Goal: Task Accomplishment & Management: Manage account settings

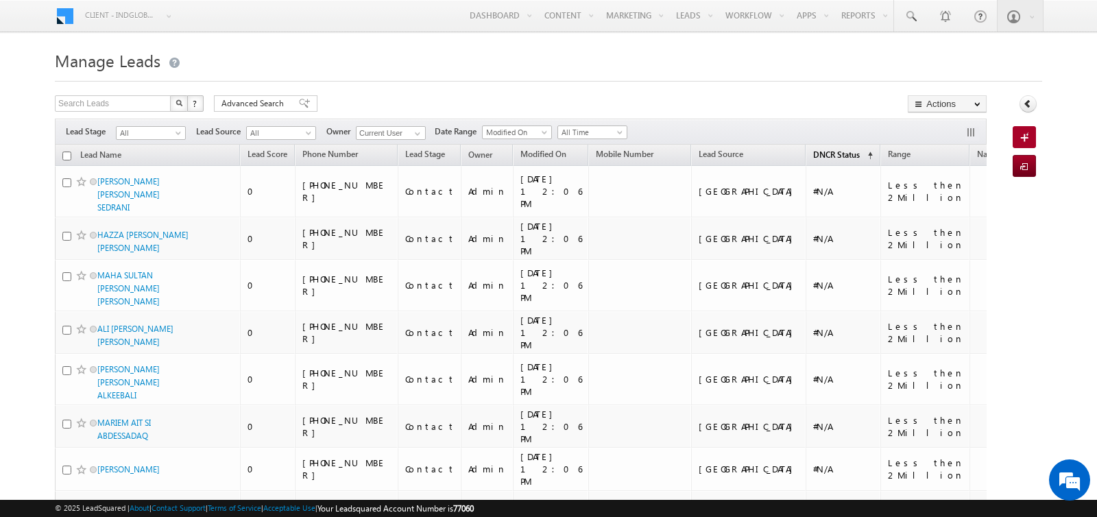
click at [862, 155] on span "(sorted ascending)" at bounding box center [867, 155] width 11 height 11
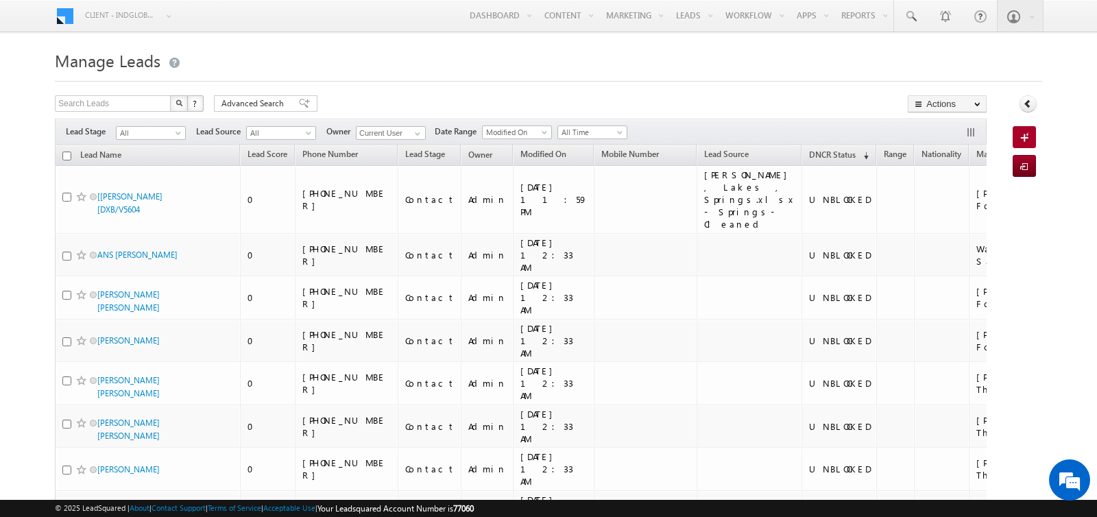
click at [544, 107] on div "Search Leads X ? 106754 results found Advanced Search Advanced Search Advanced …" at bounding box center [521, 105] width 932 height 20
click at [62, 153] on th "Lead Name" at bounding box center [147, 155] width 185 height 21
click at [65, 153] on input "checkbox" at bounding box center [66, 156] width 9 height 9
checkbox input "true"
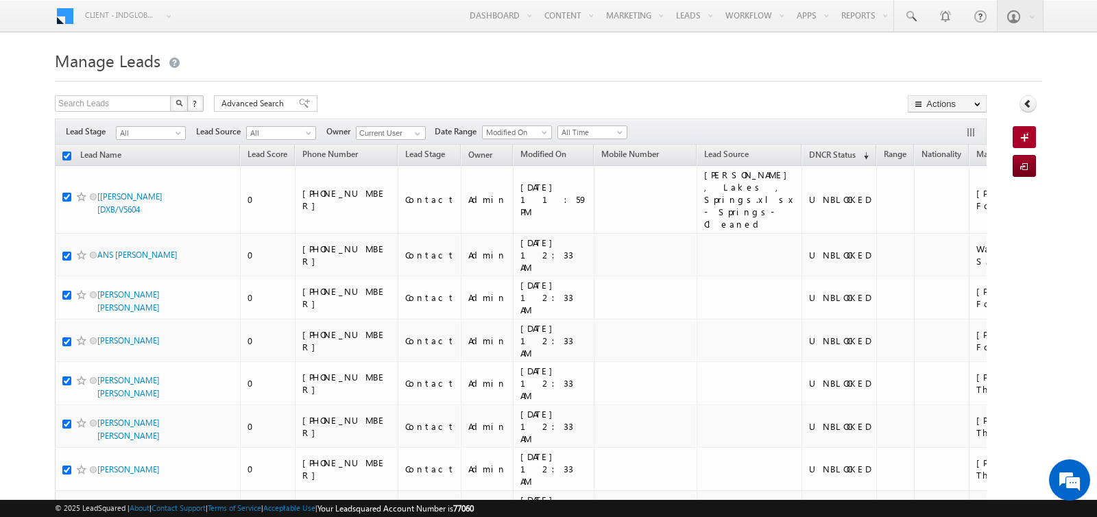
checkbox input "true"
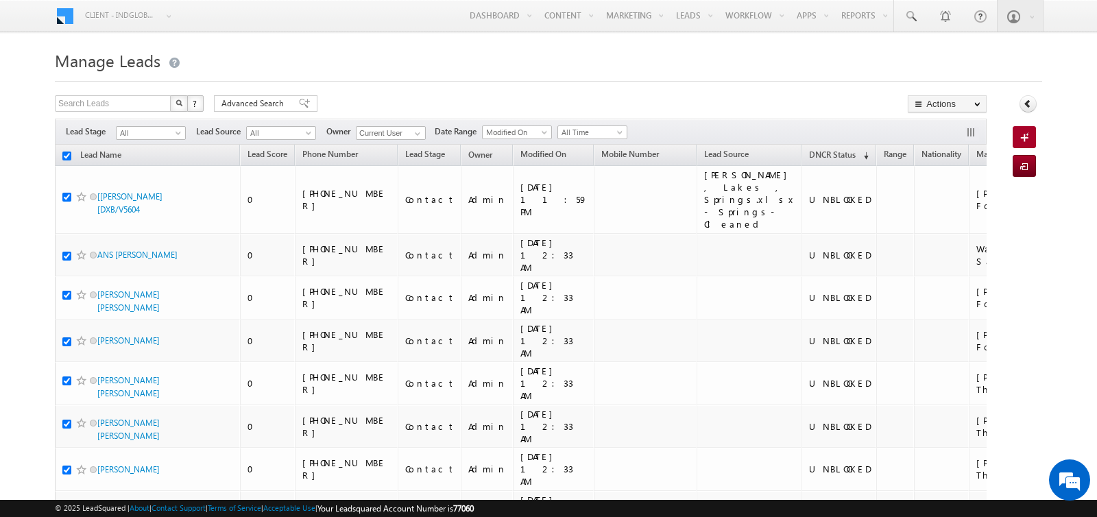
checkbox input "true"
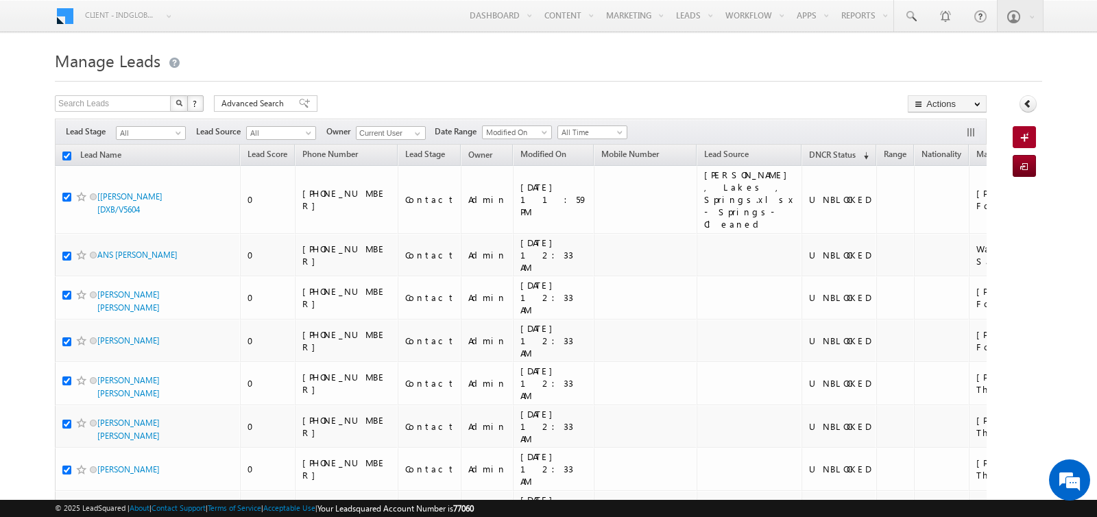
checkbox input "true"
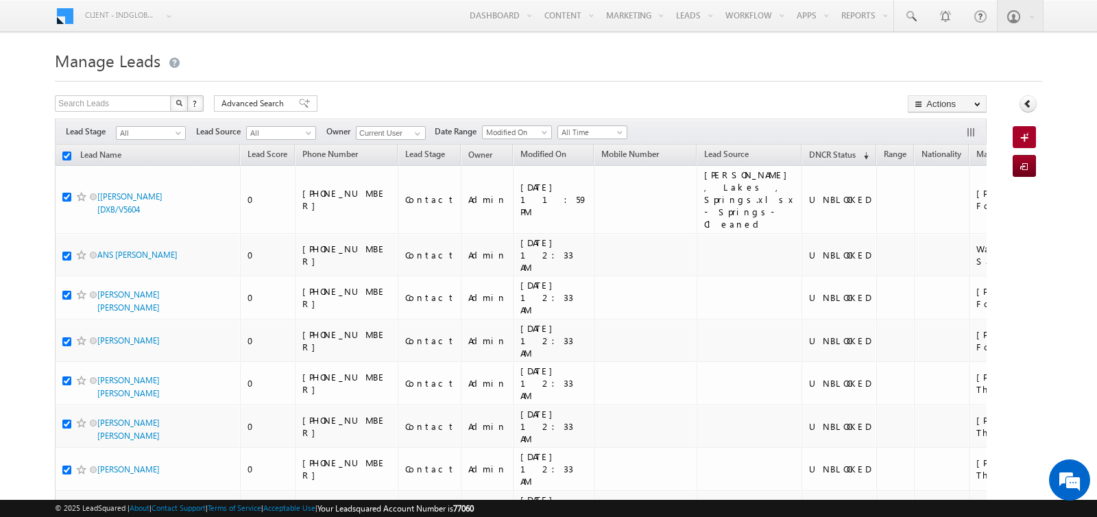
checkbox input "true"
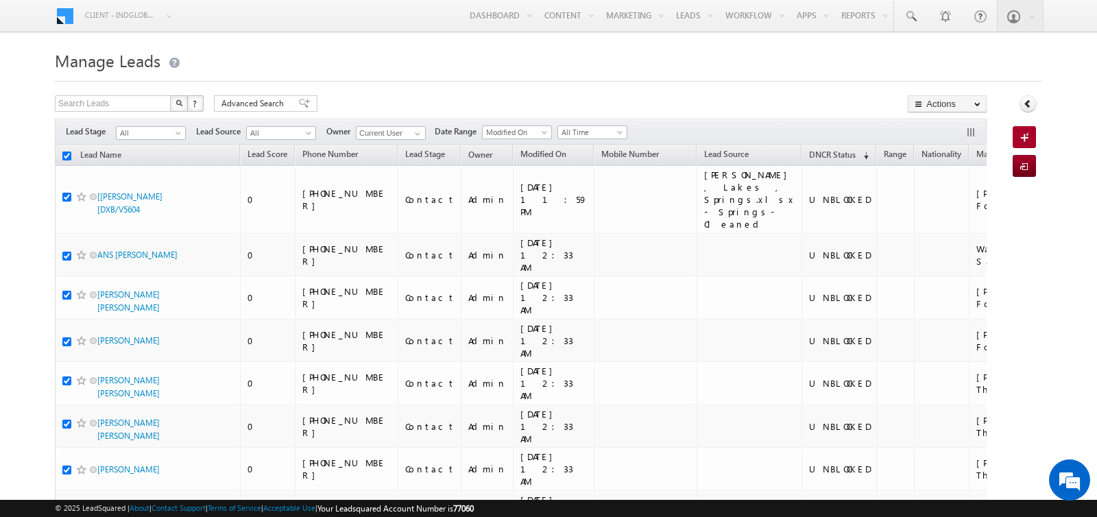
checkbox input "true"
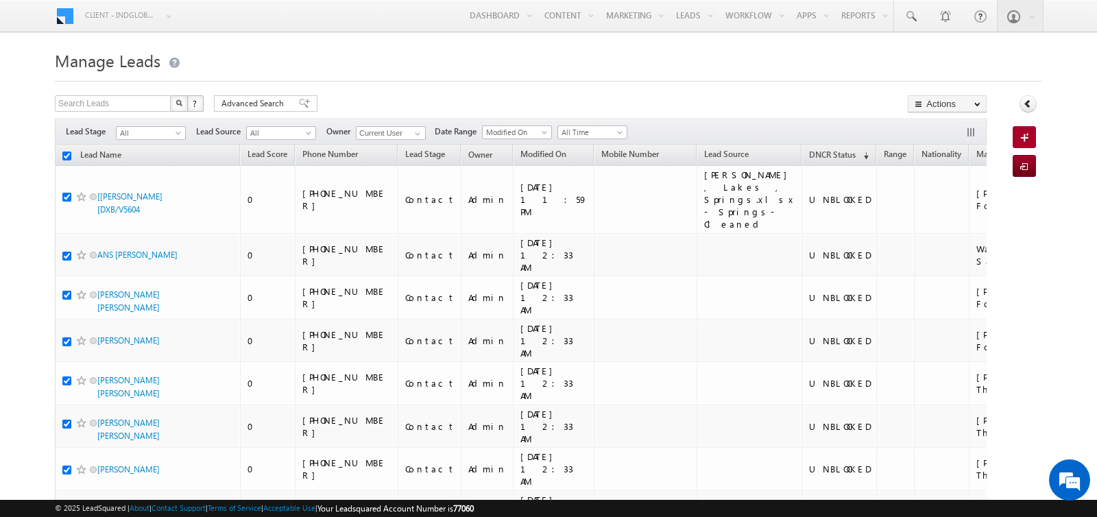
checkbox input "true"
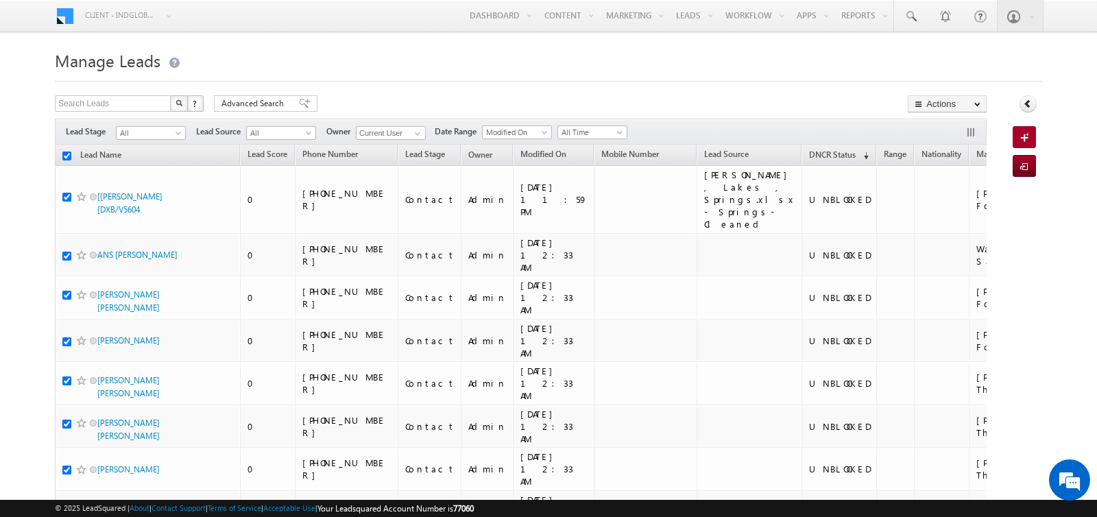
checkbox input "true"
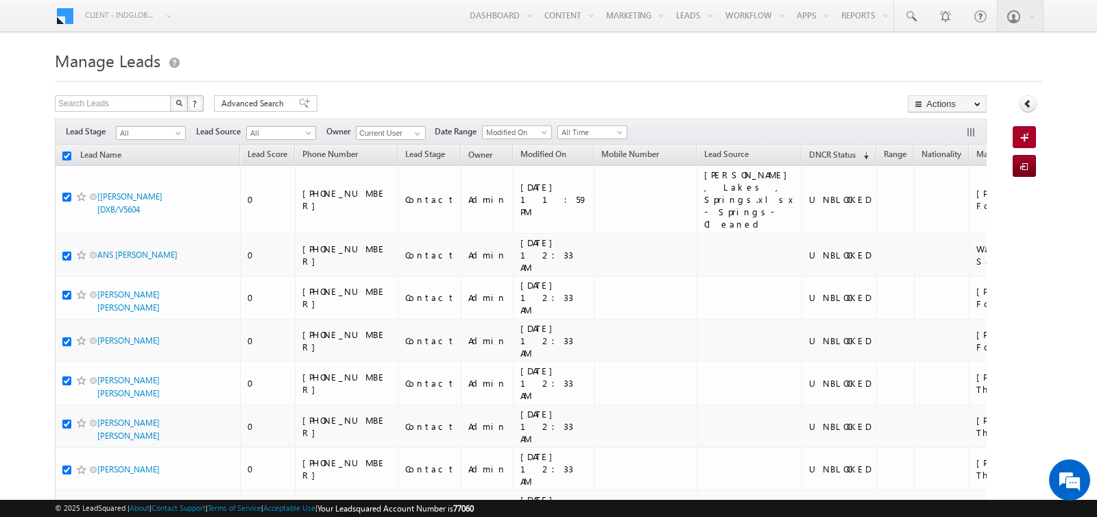
checkbox input "true"
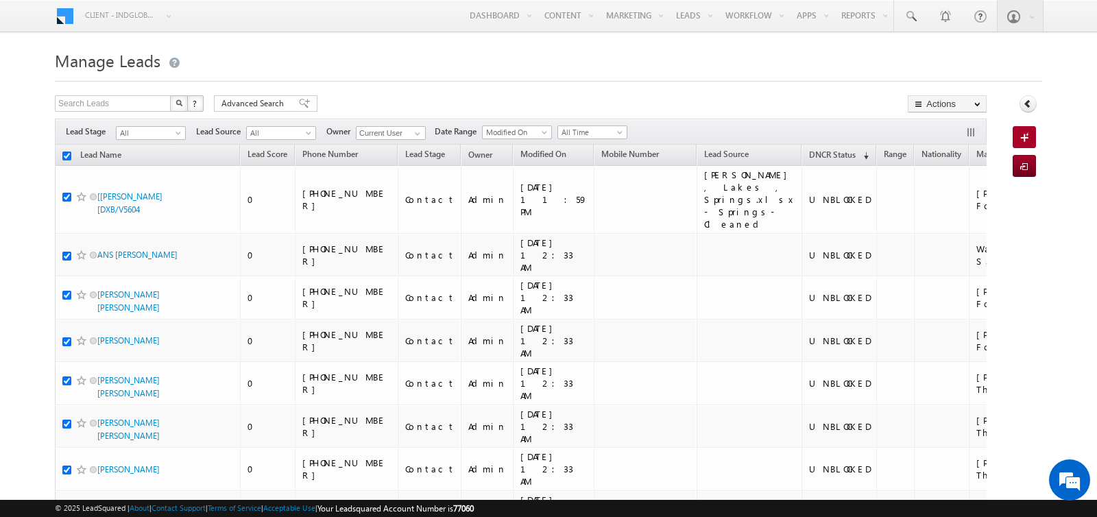
checkbox input "true"
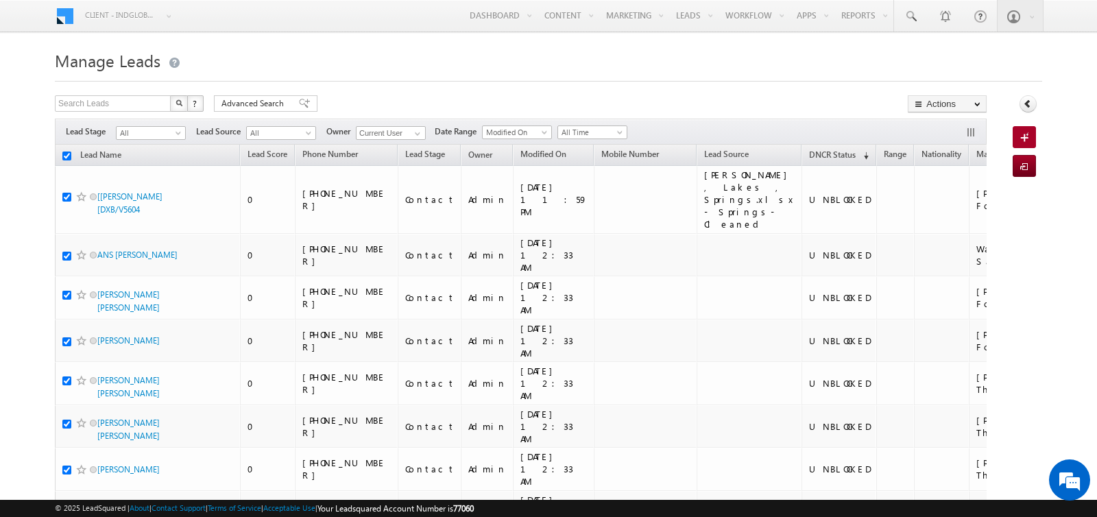
checkbox input "true"
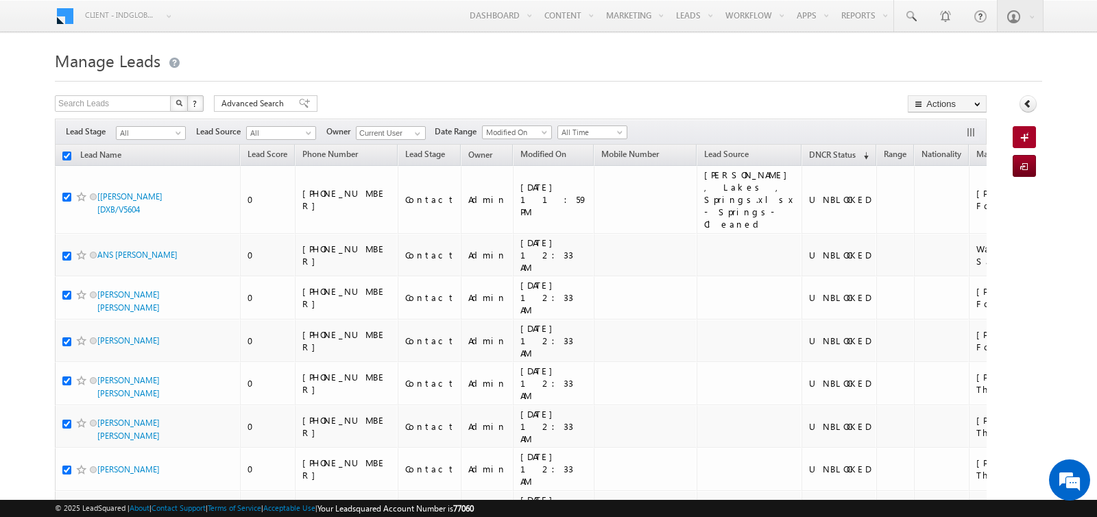
checkbox input "true"
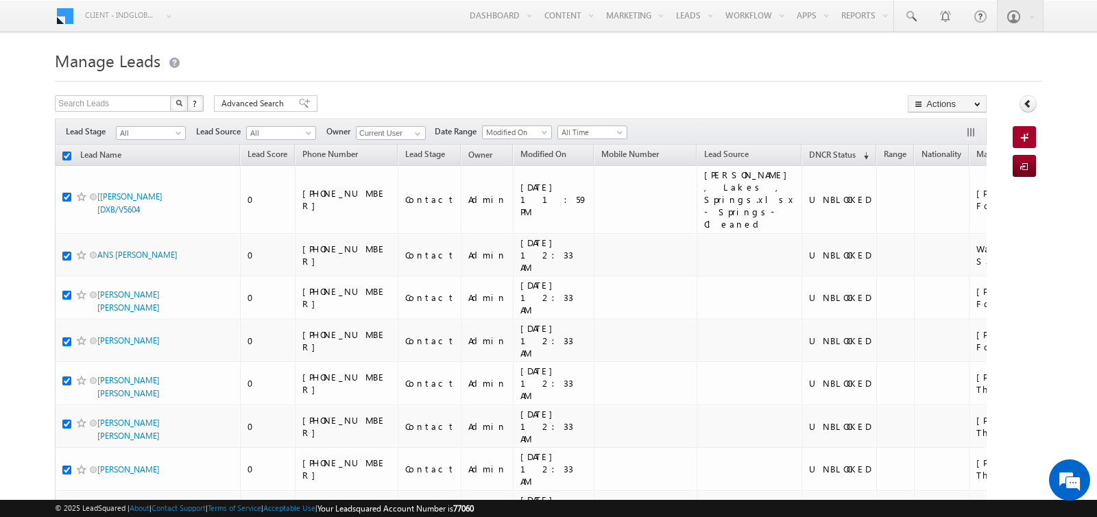
checkbox input "true"
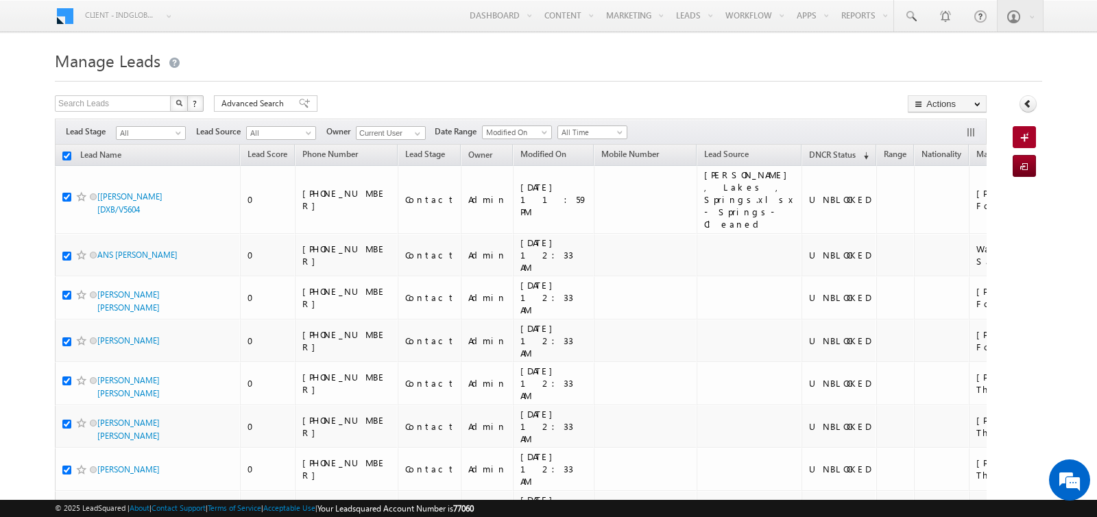
checkbox input "true"
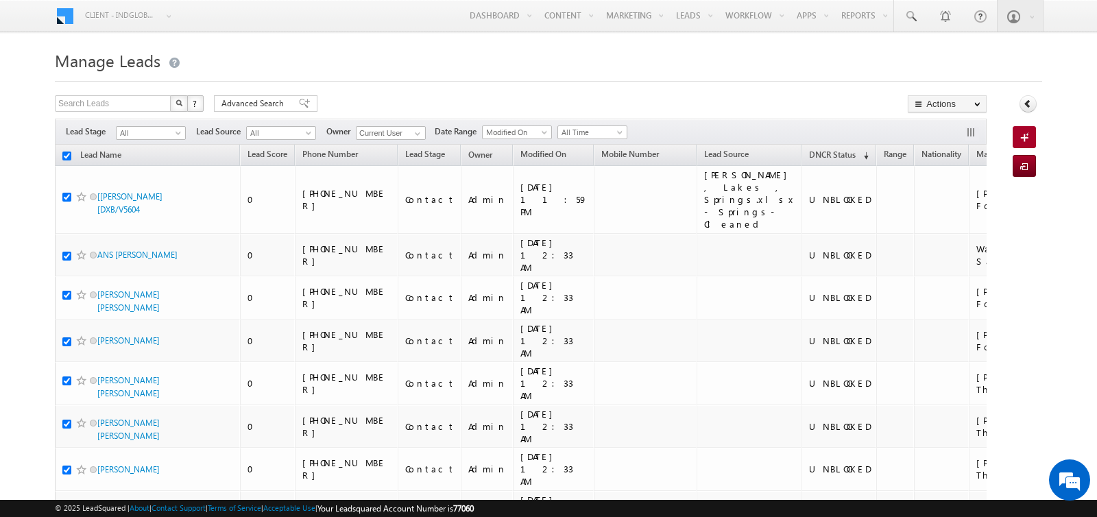
checkbox input "true"
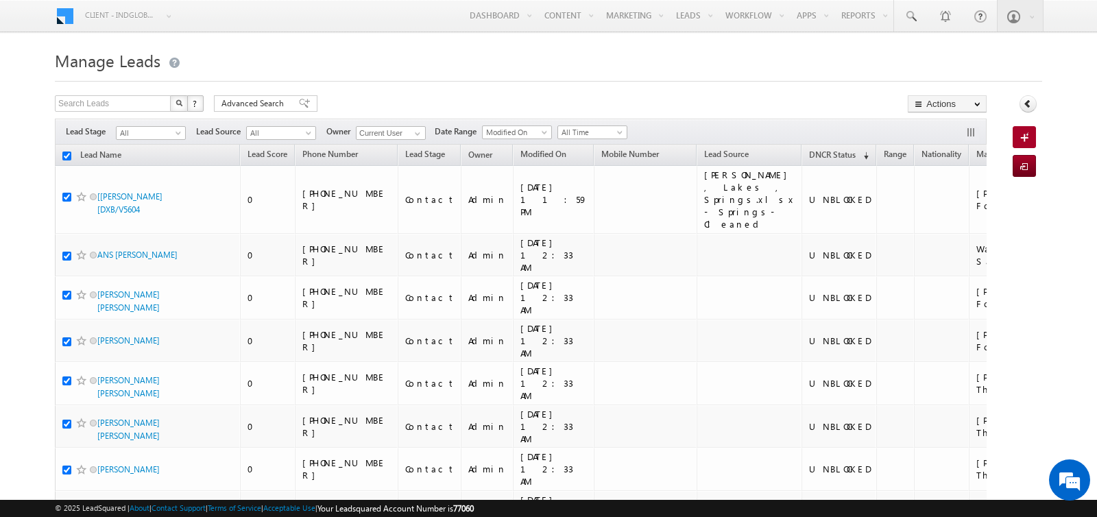
checkbox input "true"
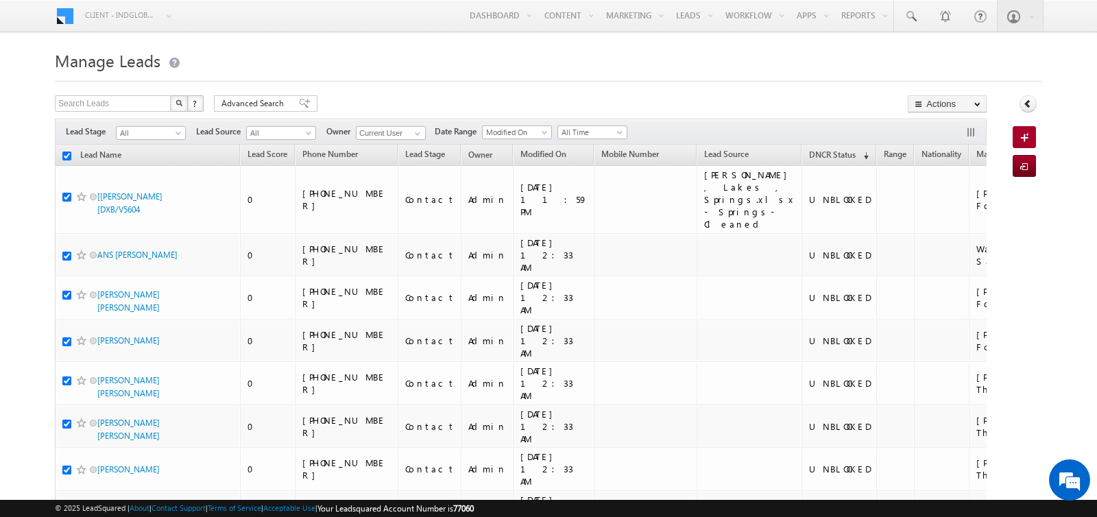
checkbox input "true"
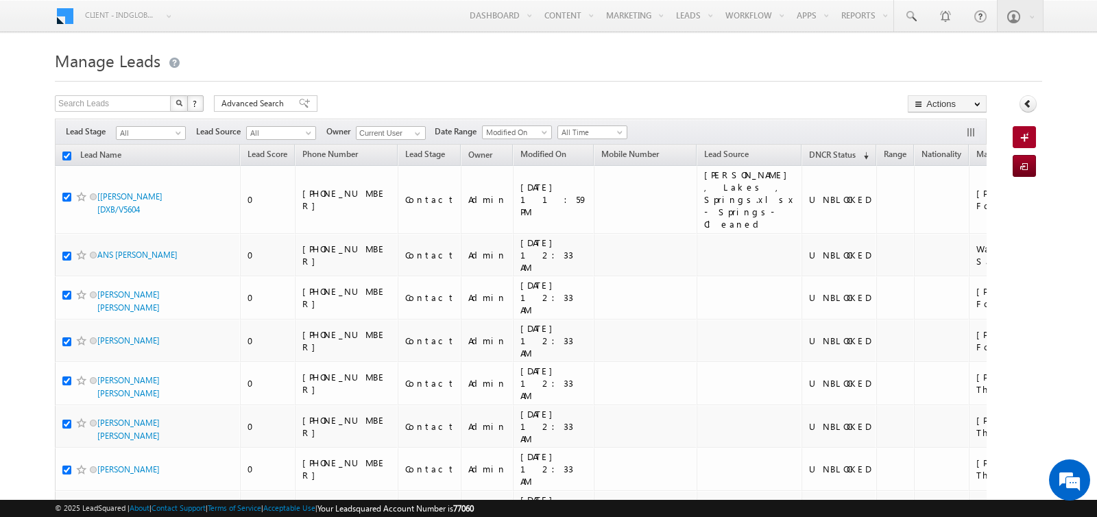
checkbox input "true"
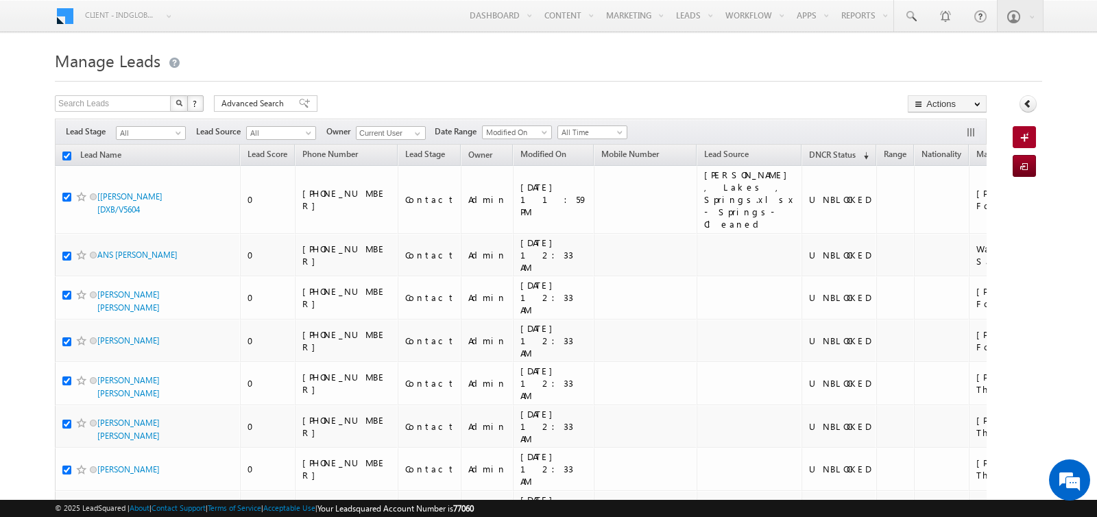
checkbox input "true"
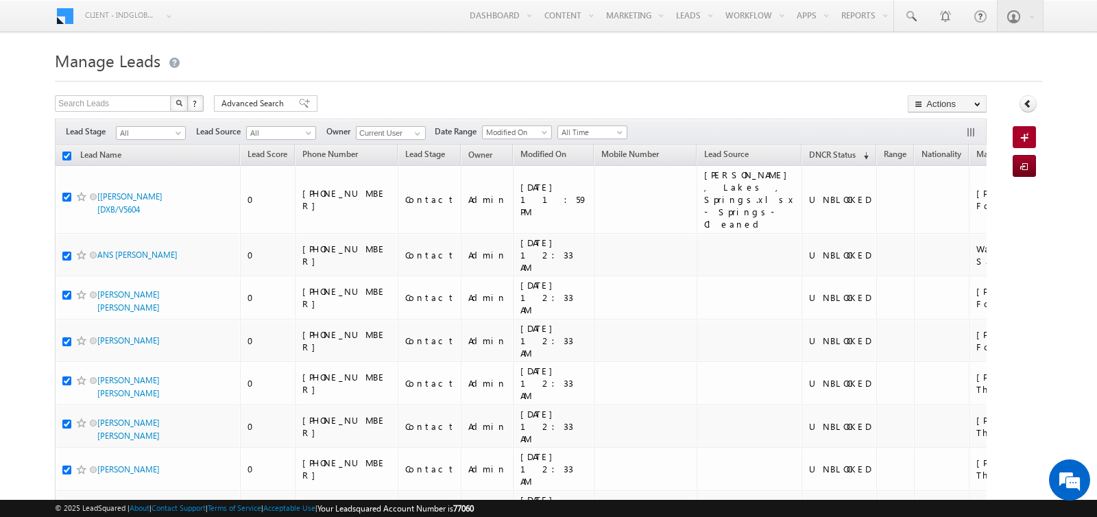
checkbox input "true"
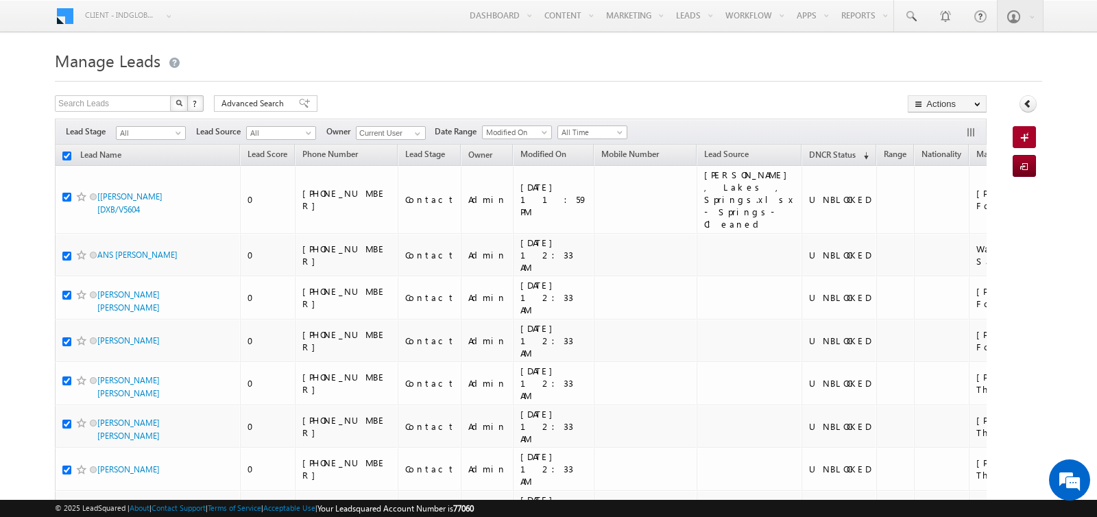
checkbox input "true"
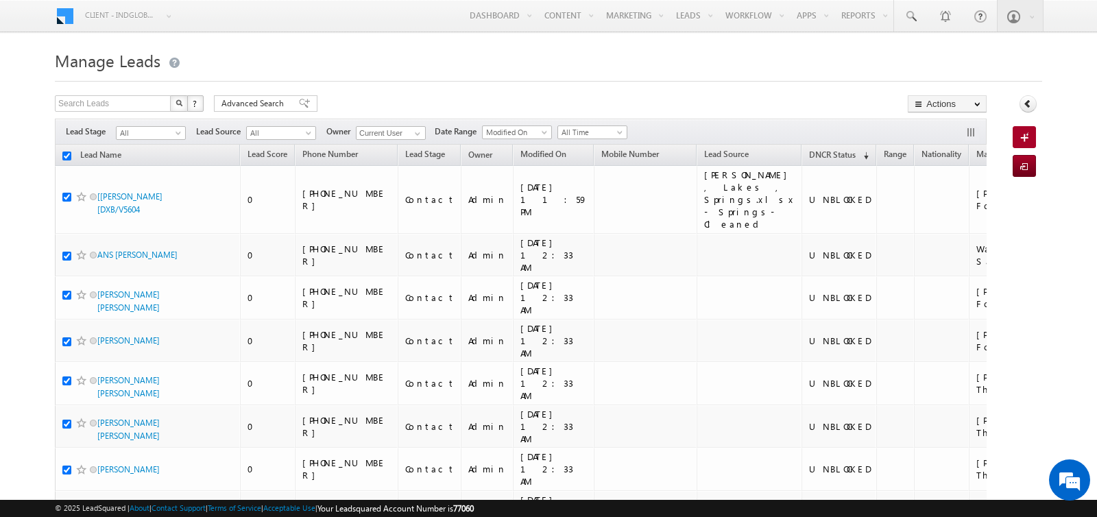
checkbox input "true"
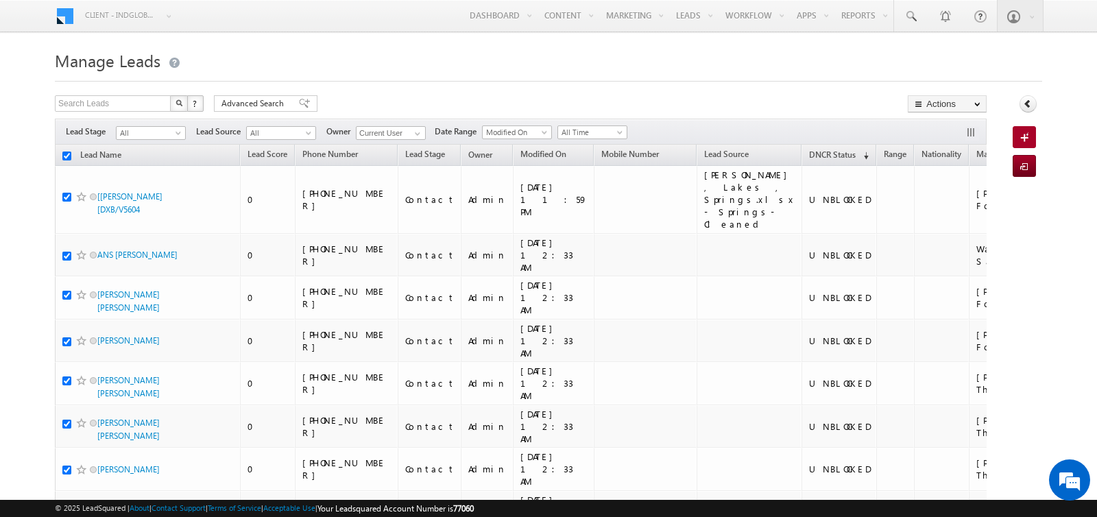
checkbox input "true"
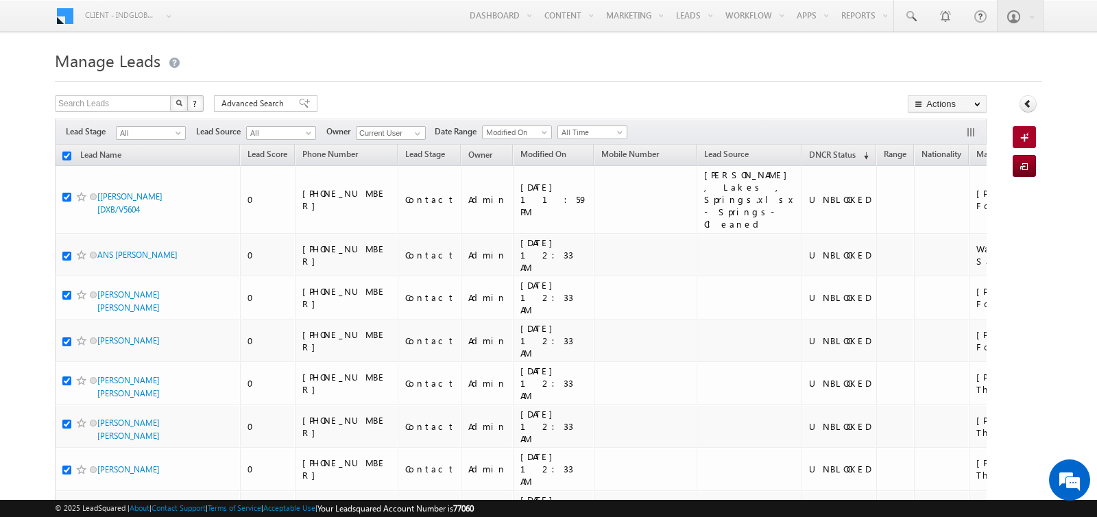
checkbox input "true"
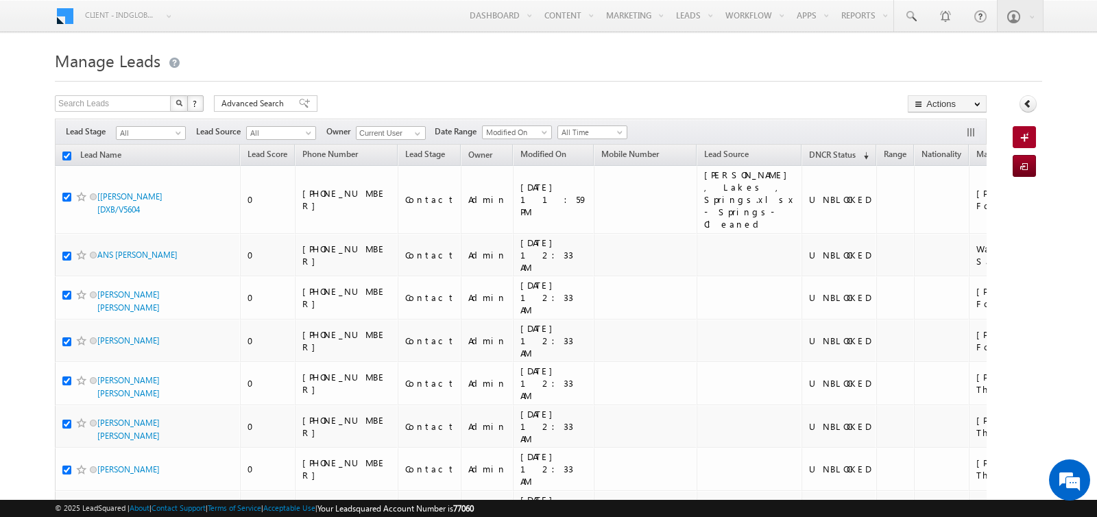
checkbox input "true"
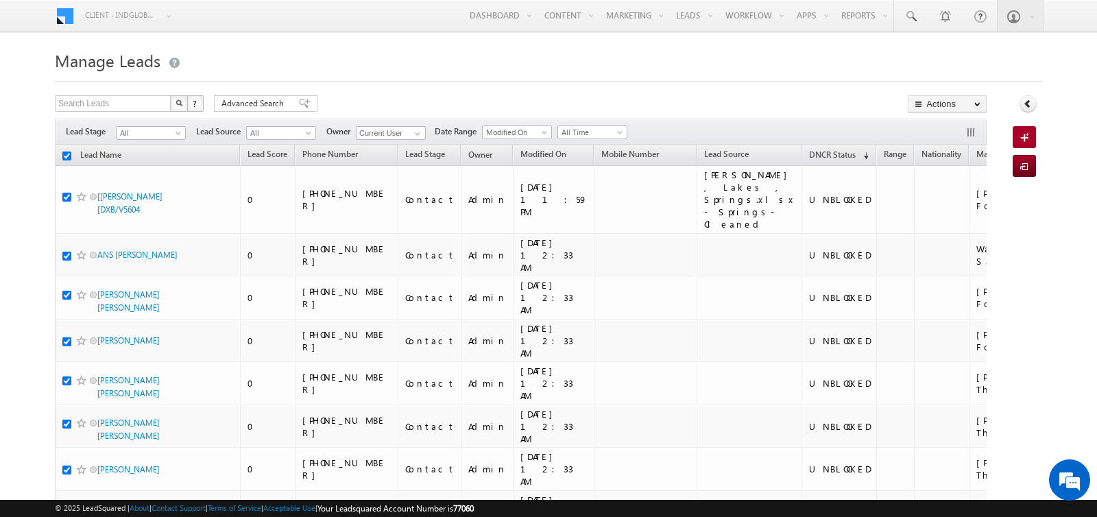
checkbox input "true"
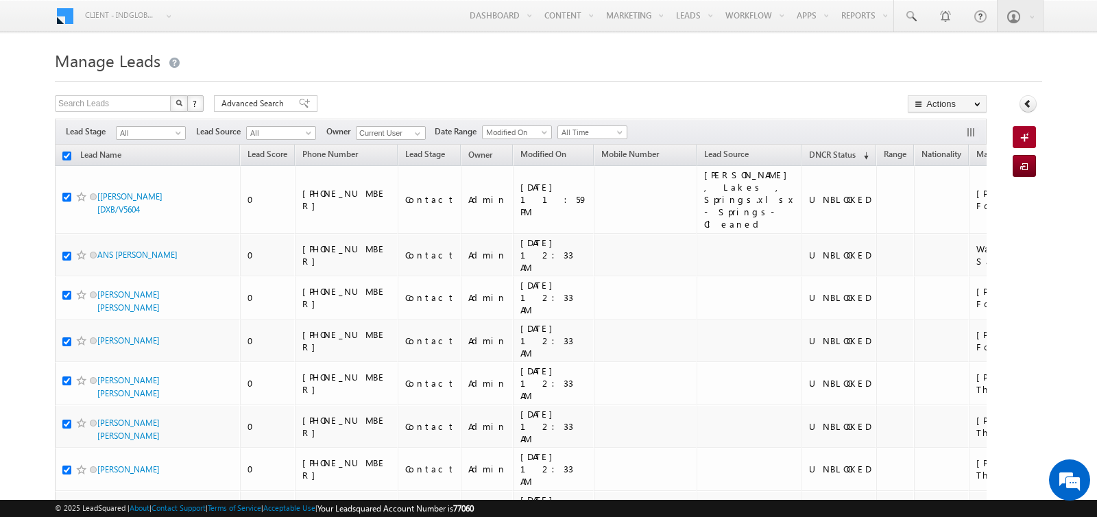
checkbox input "true"
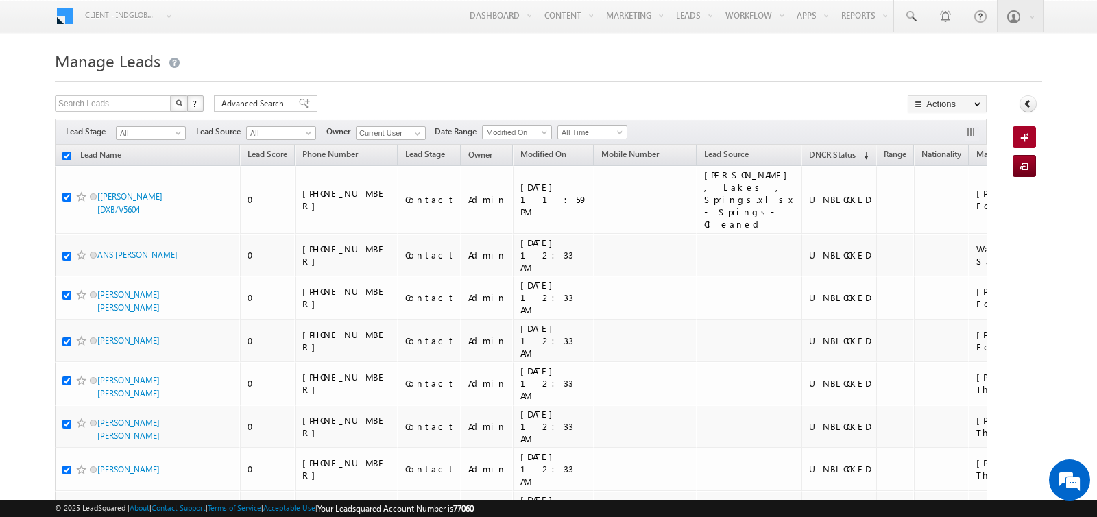
checkbox input "true"
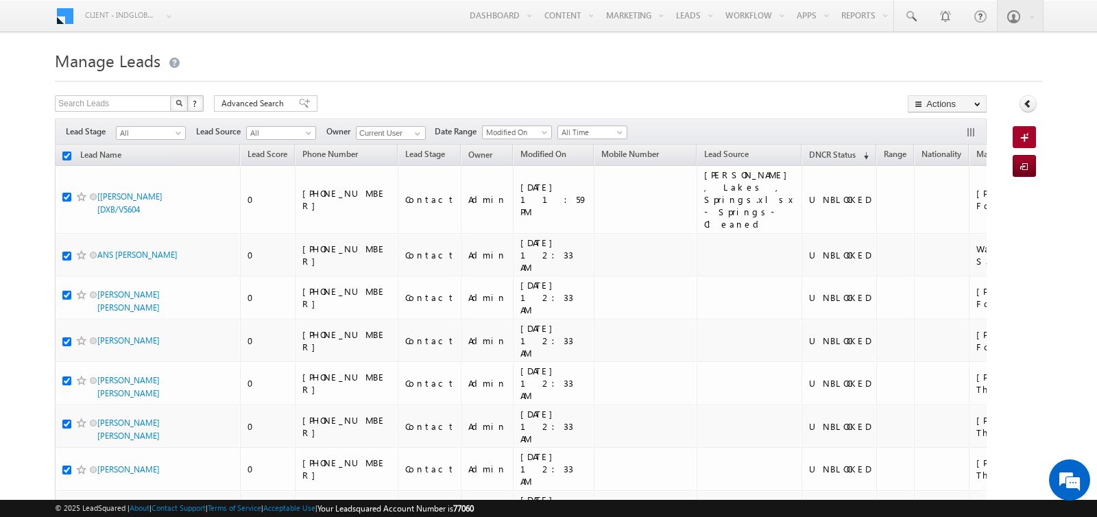
checkbox input "true"
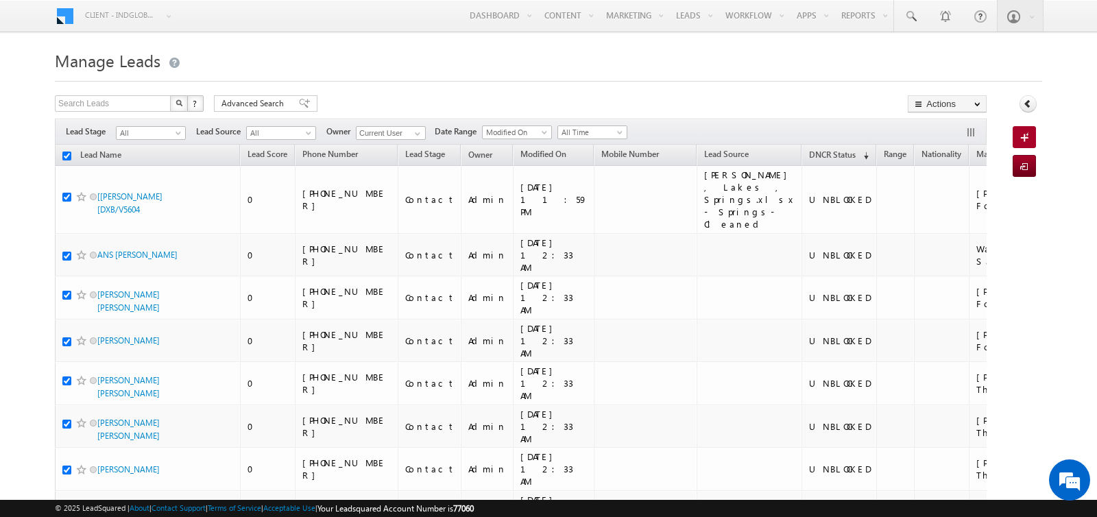
checkbox input "true"
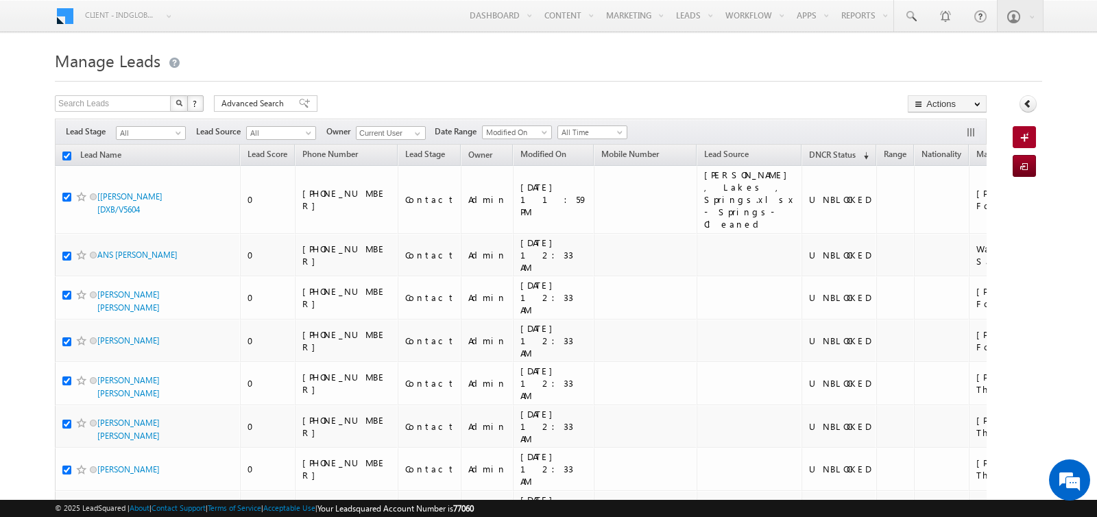
checkbox input "true"
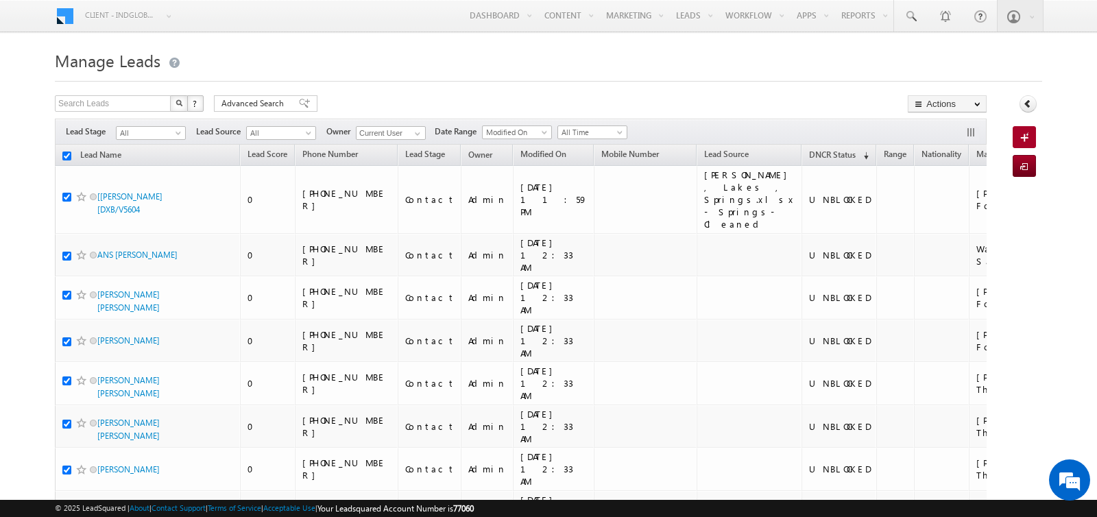
checkbox input "true"
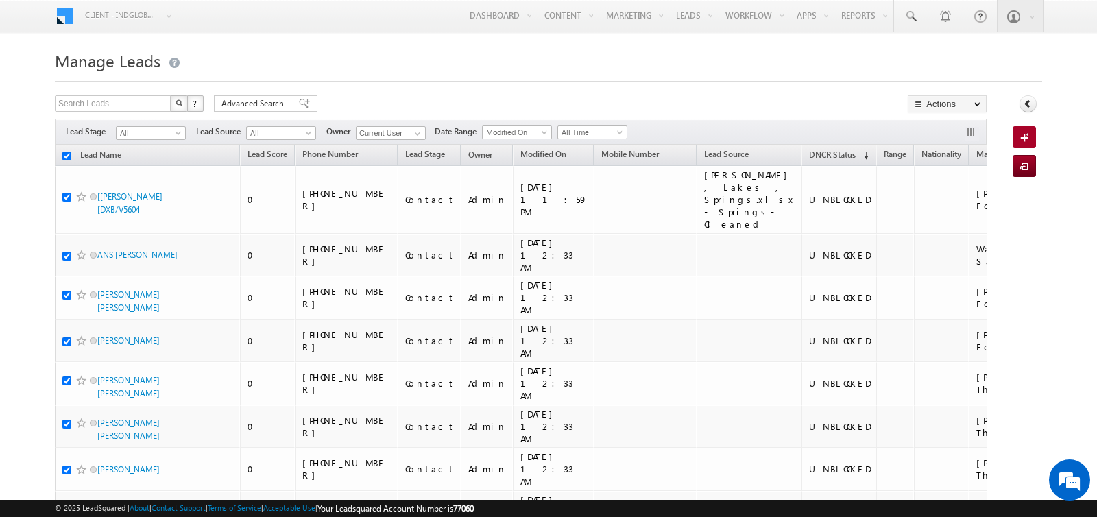
checkbox input "true"
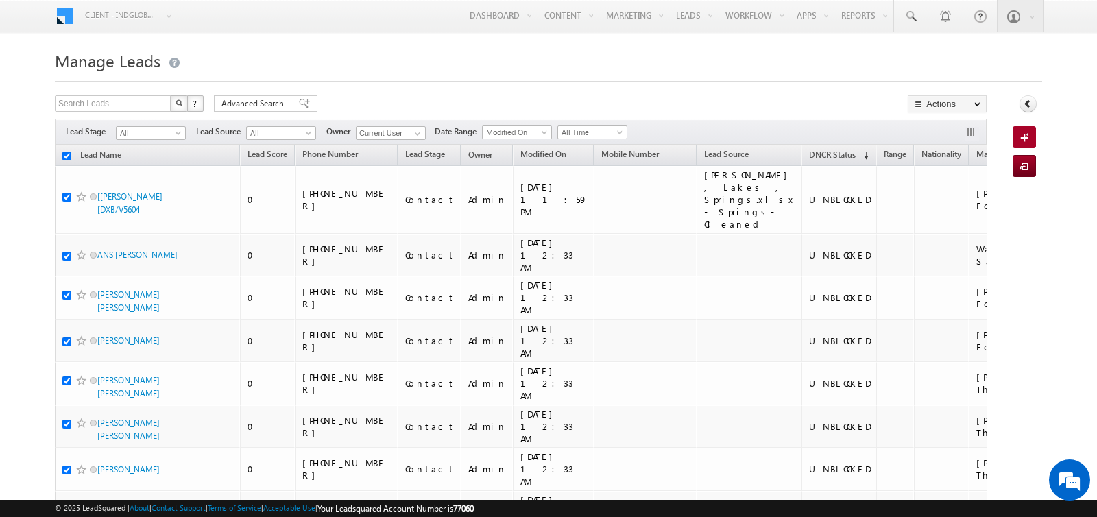
checkbox input "true"
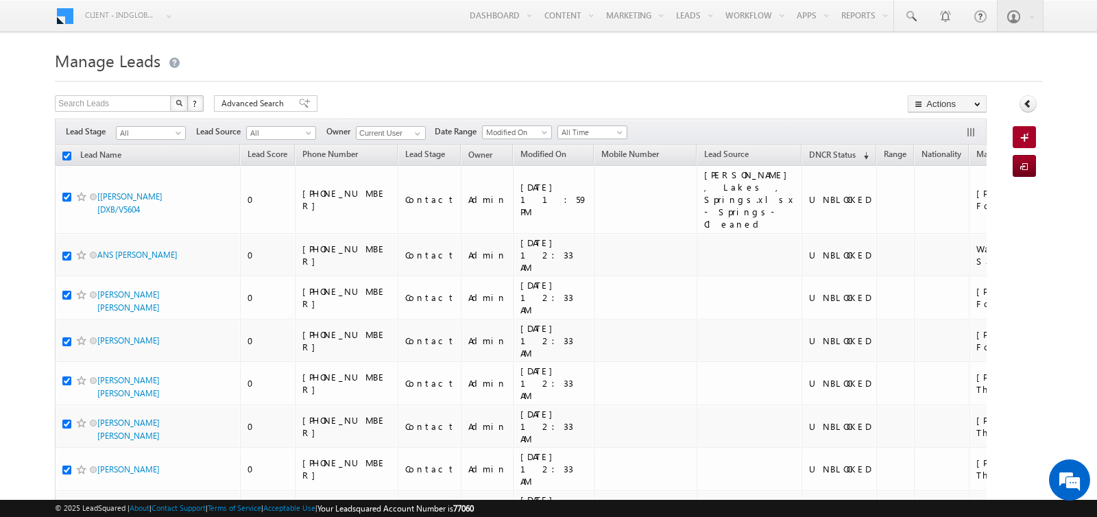
checkbox input "true"
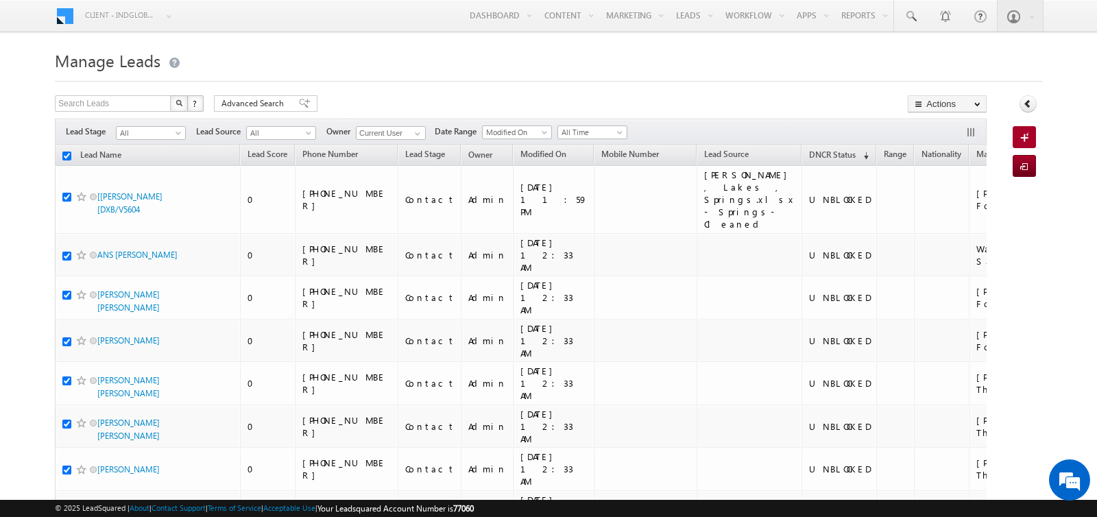
checkbox input "true"
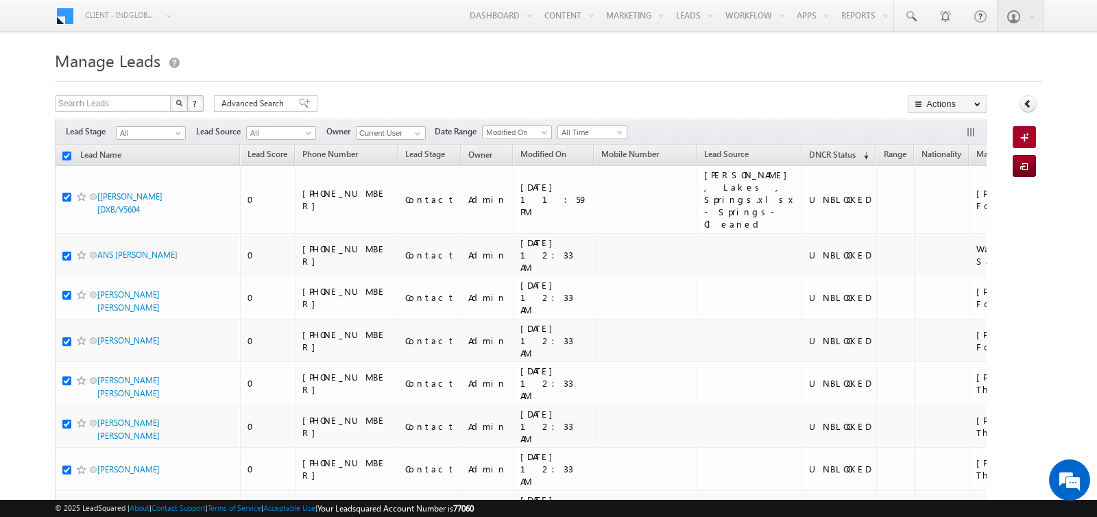
checkbox input "true"
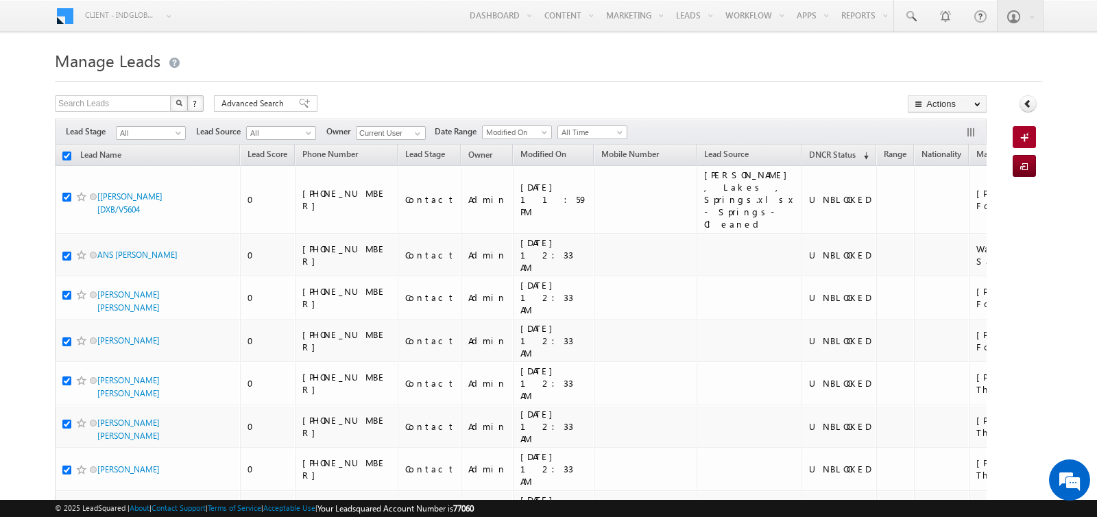
checkbox input "true"
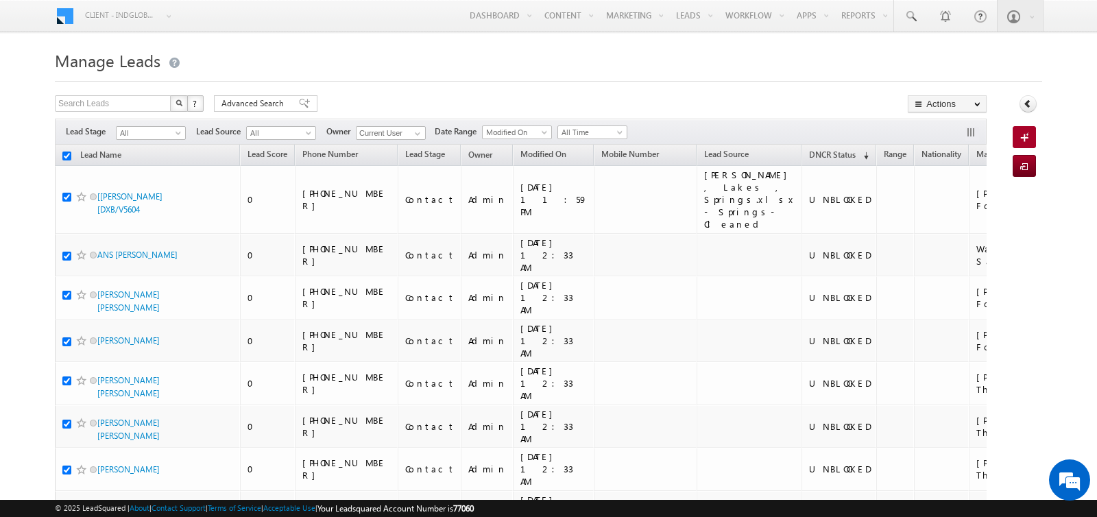
checkbox input "true"
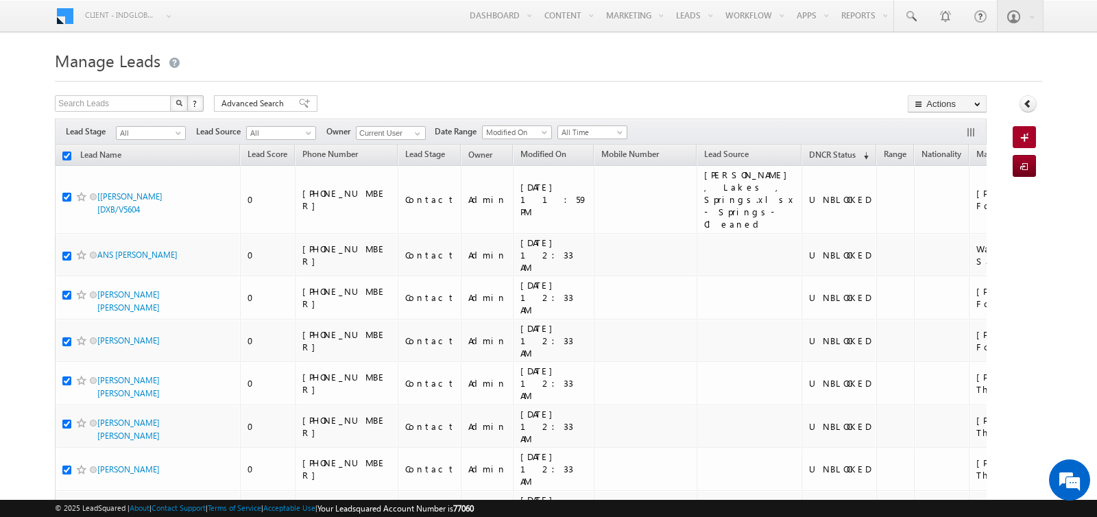
checkbox input "true"
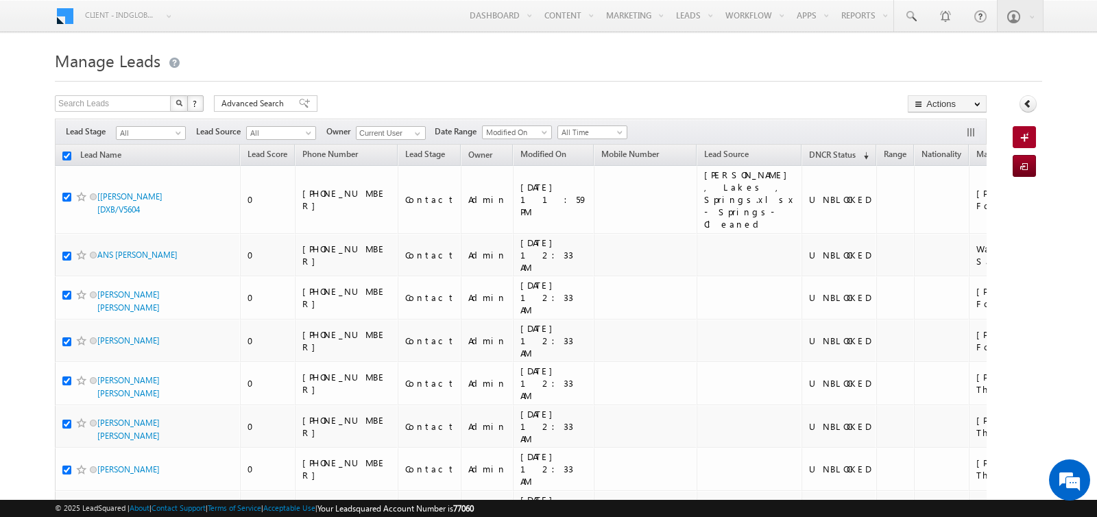
checkbox input "true"
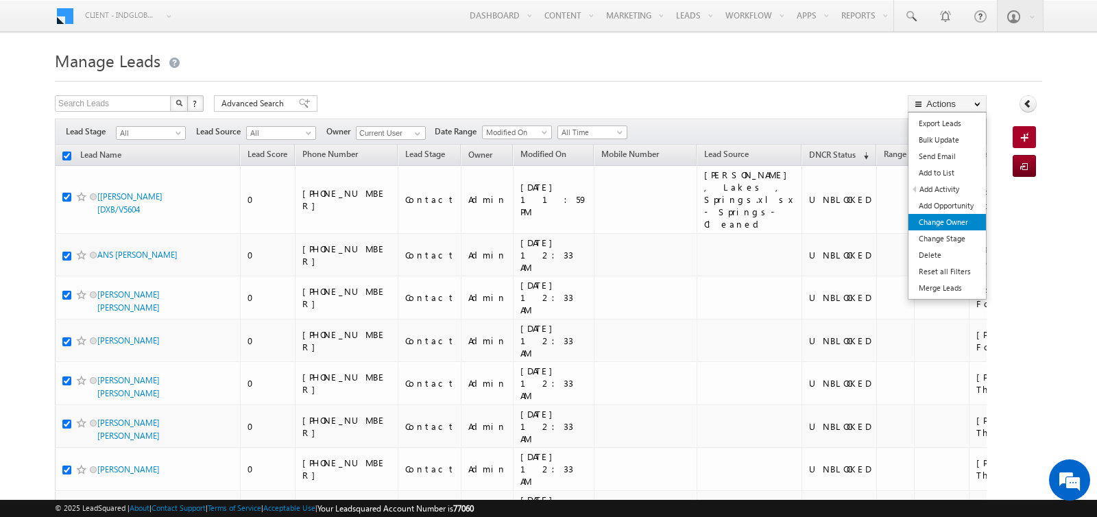
click at [955, 222] on link "Change Owner" at bounding box center [947, 222] width 77 height 16
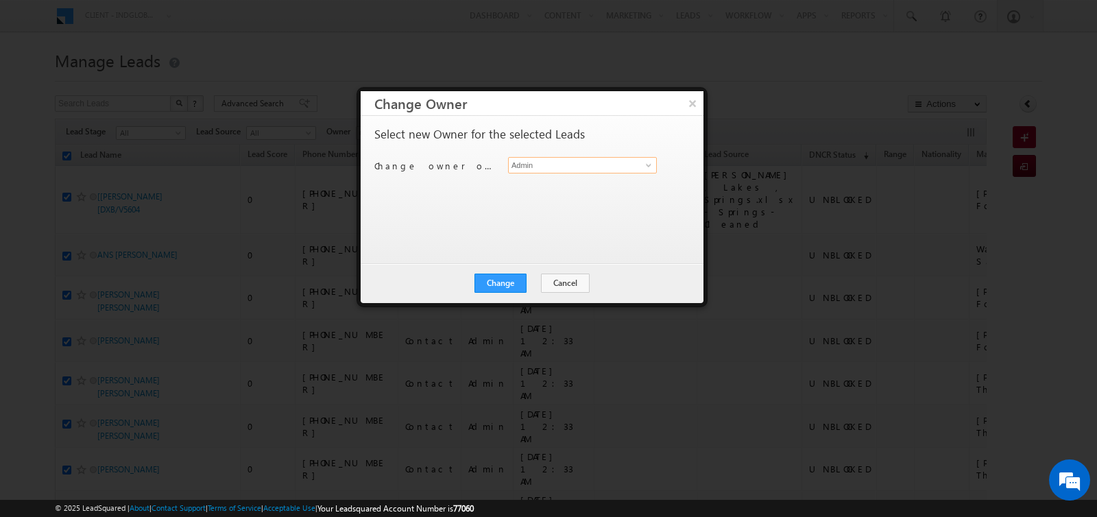
click at [596, 165] on input "Admin" at bounding box center [582, 165] width 149 height 16
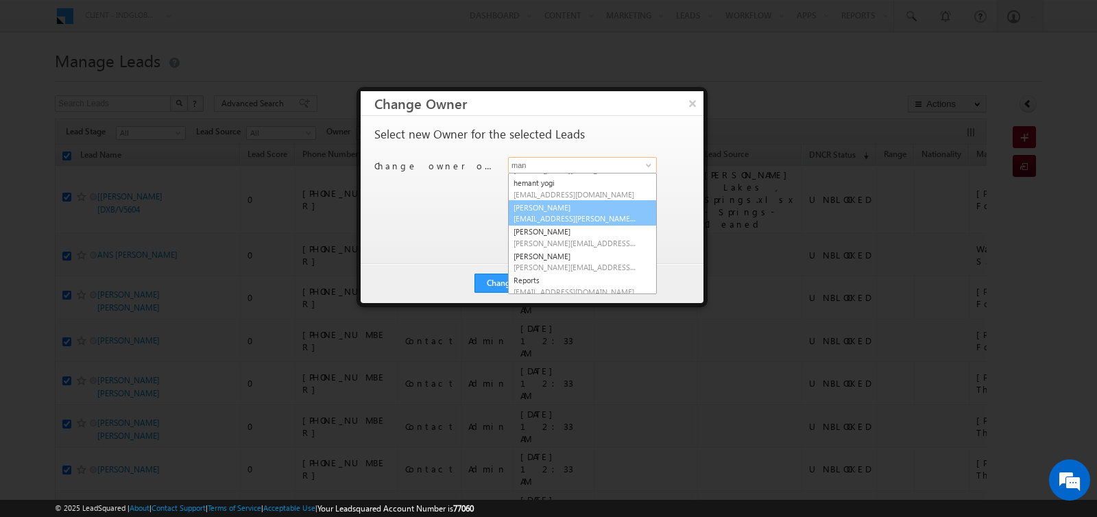
scroll to position [49, 0]
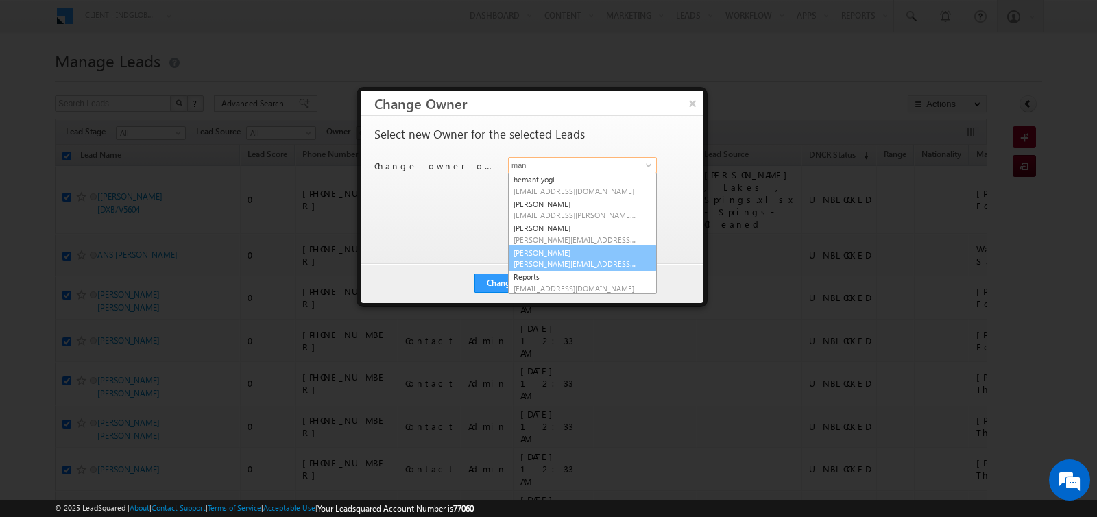
click at [555, 254] on link "Manpreet Singh manpreet.singh@indglobal.ae" at bounding box center [582, 259] width 149 height 26
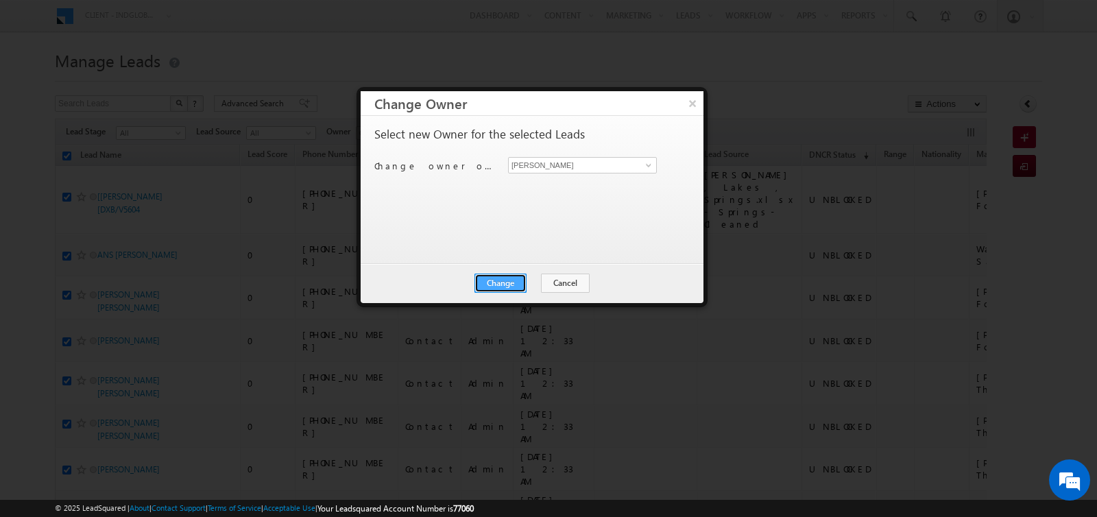
click at [491, 274] on button "Change" at bounding box center [501, 283] width 52 height 19
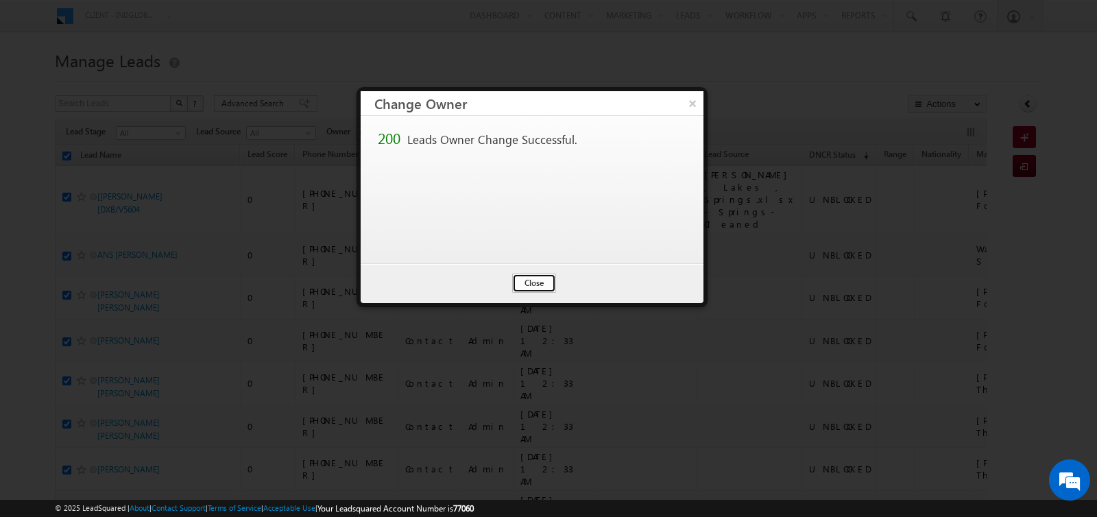
click at [525, 280] on button "Close" at bounding box center [534, 283] width 44 height 19
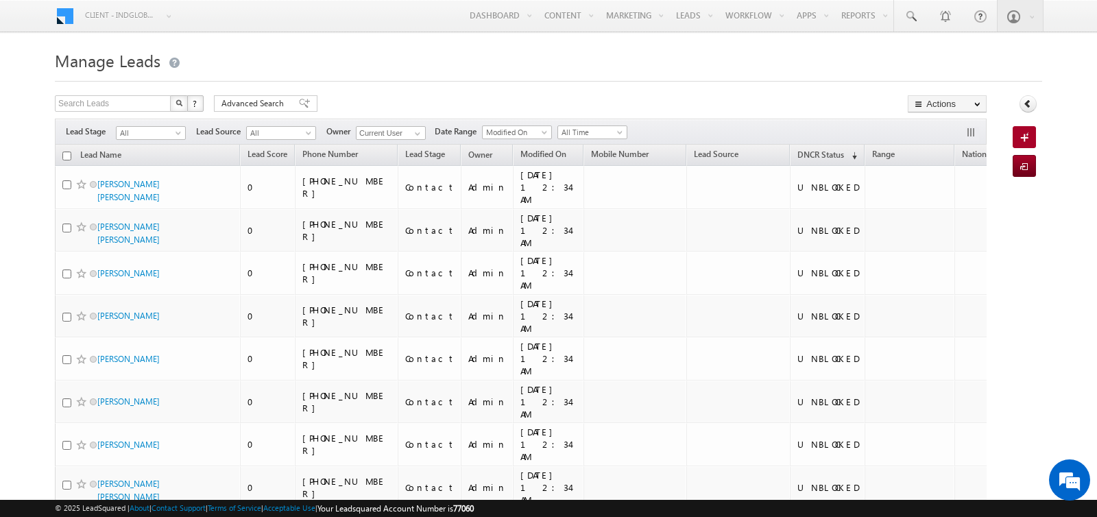
click at [64, 156] on input "checkbox" at bounding box center [66, 156] width 9 height 9
checkbox input "true"
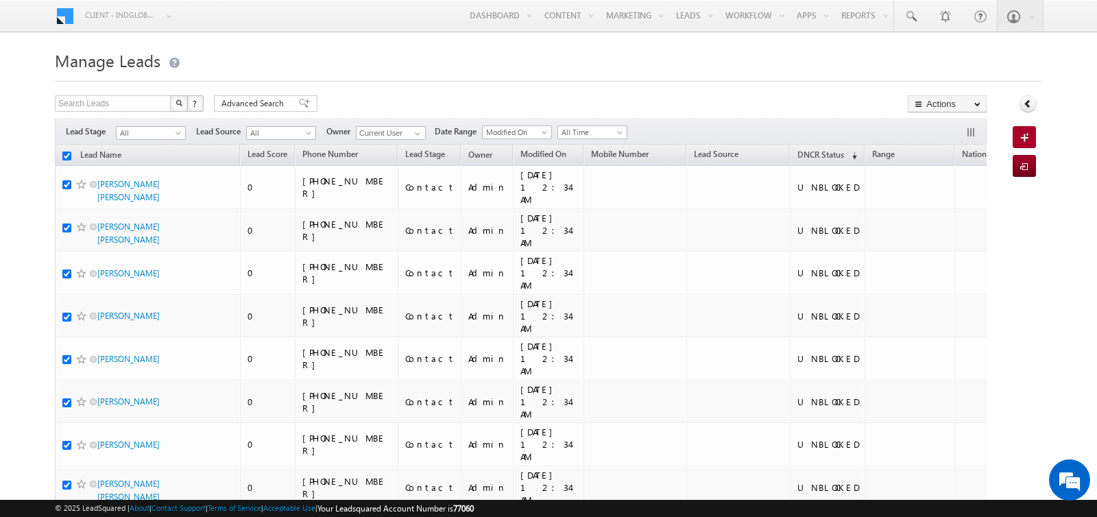
checkbox input "true"
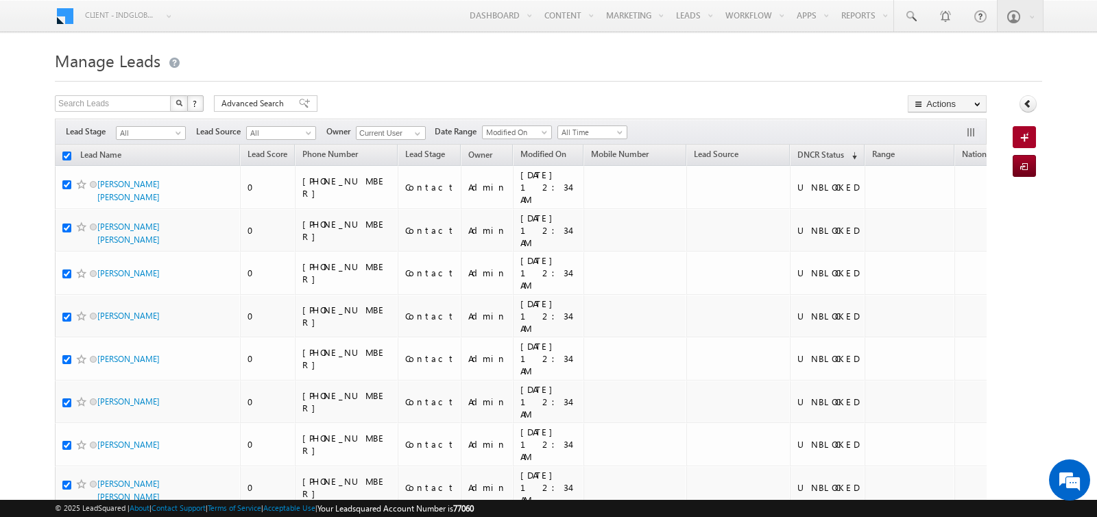
checkbox input "true"
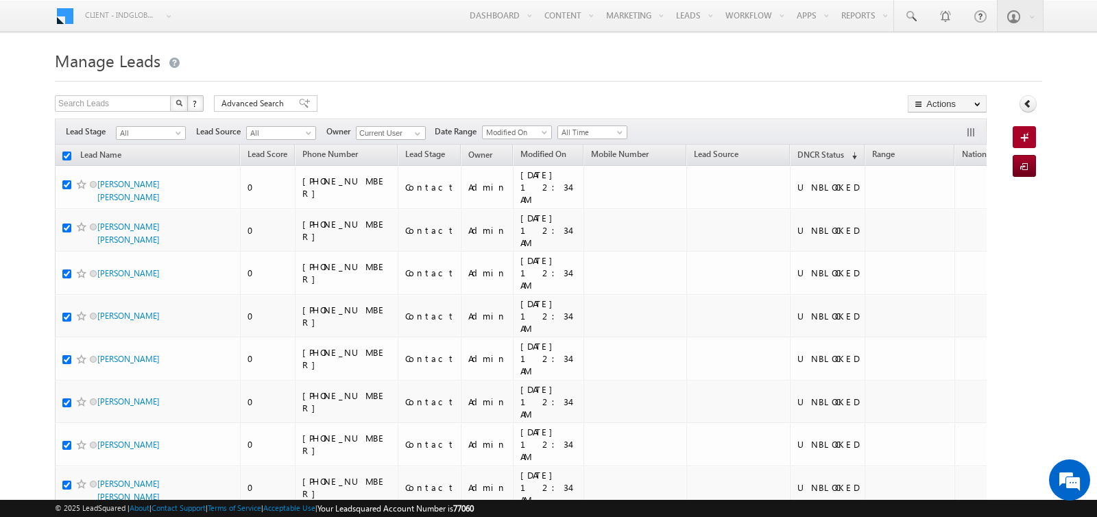
checkbox input "true"
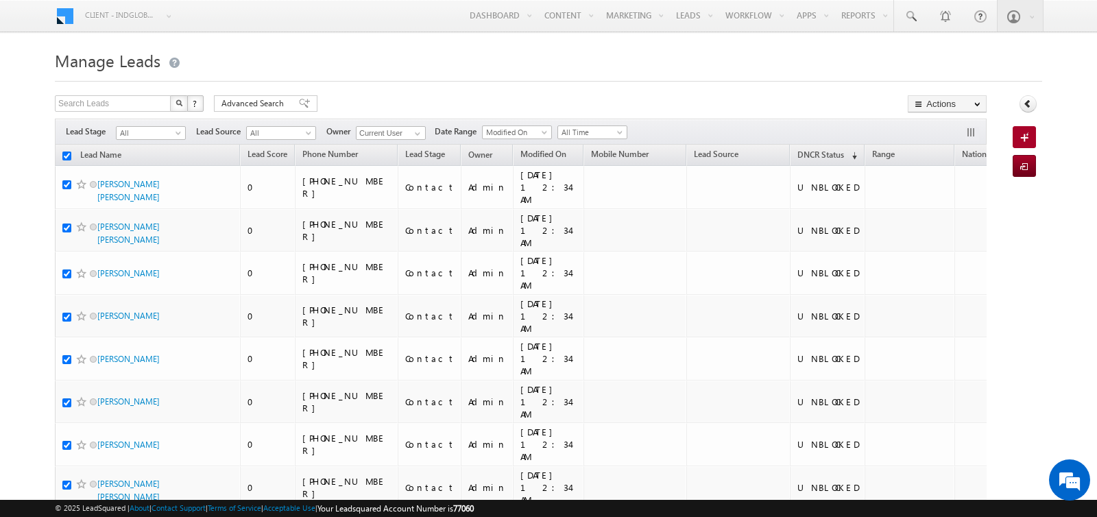
checkbox input "true"
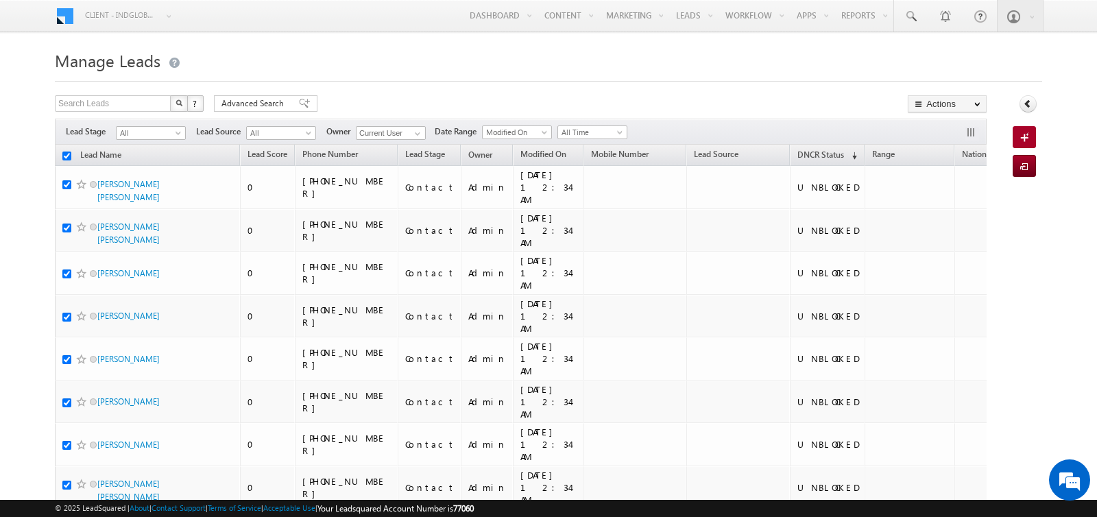
checkbox input "true"
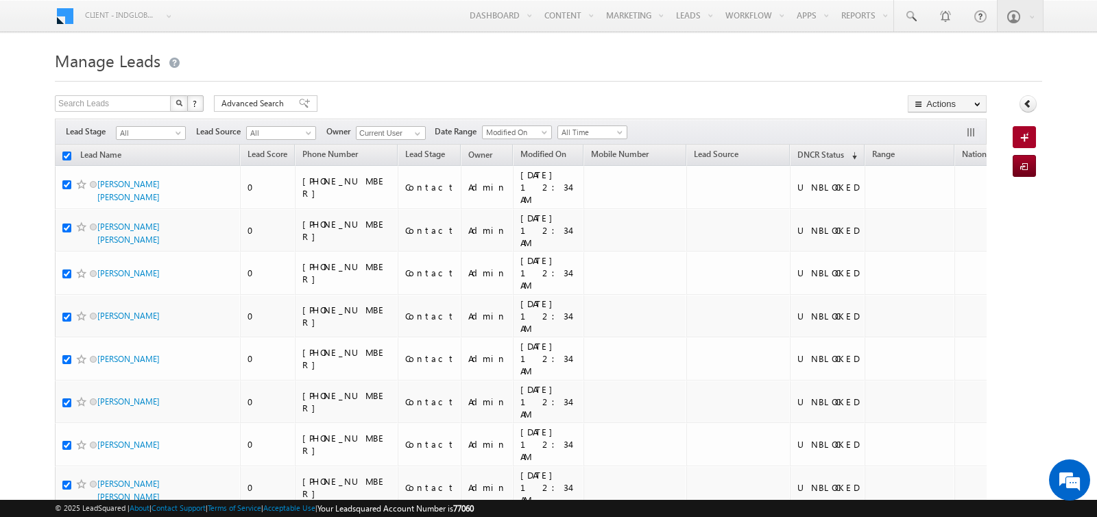
checkbox input "true"
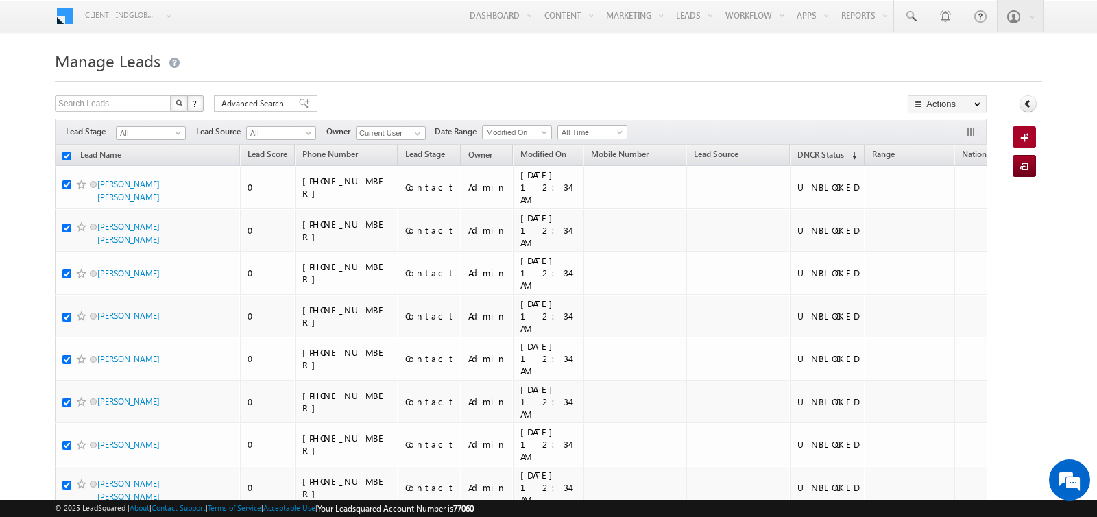
checkbox input "true"
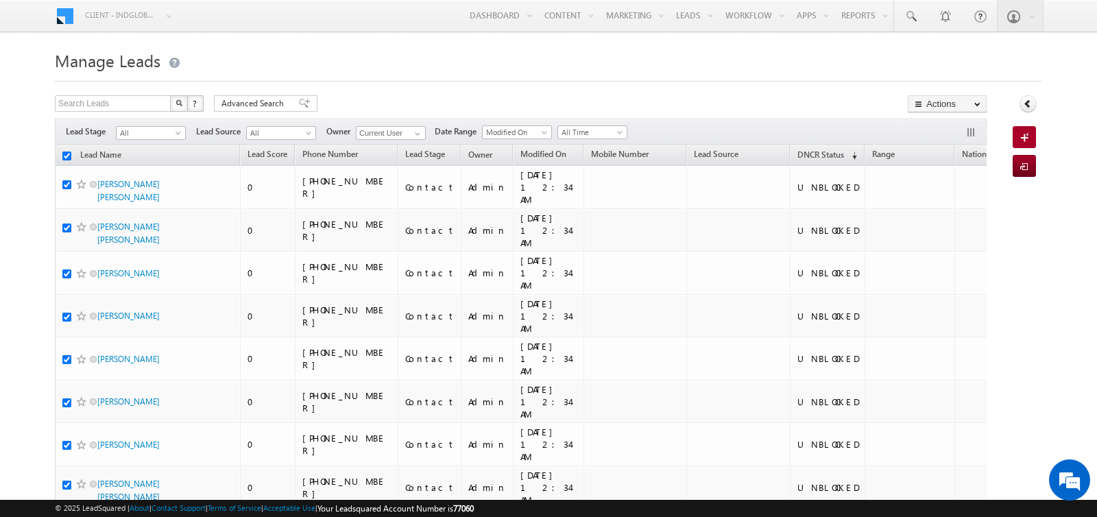
checkbox input "true"
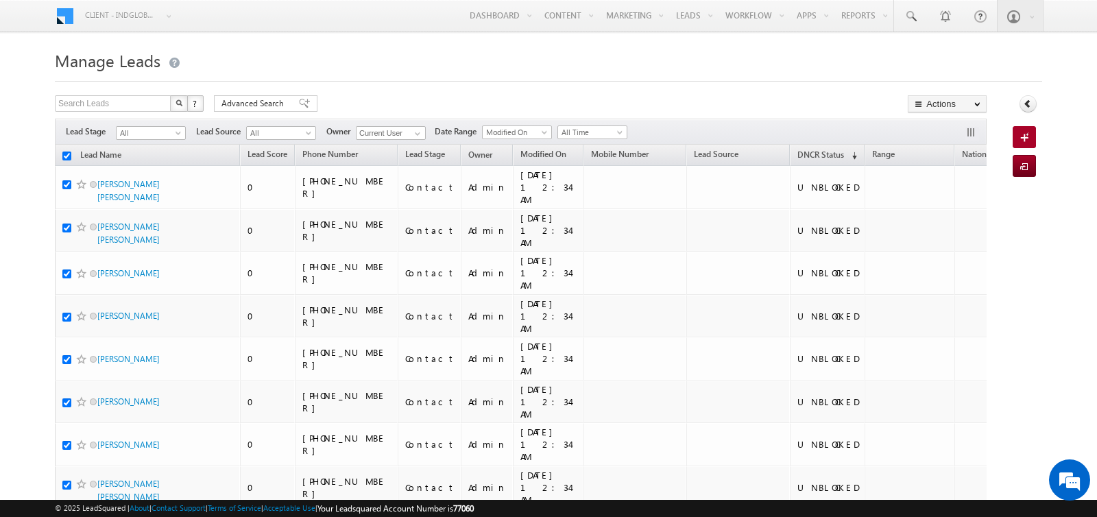
checkbox input "true"
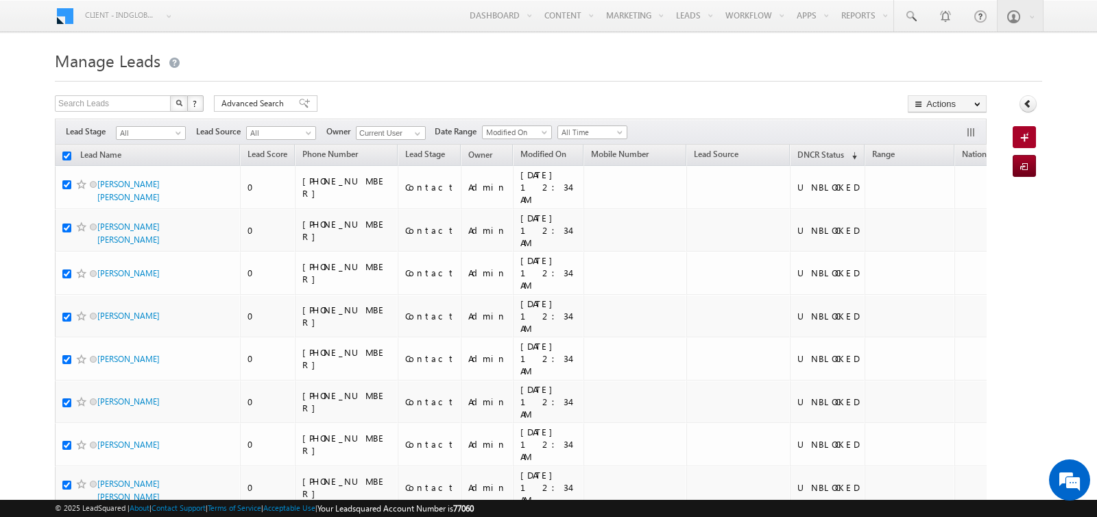
checkbox input "true"
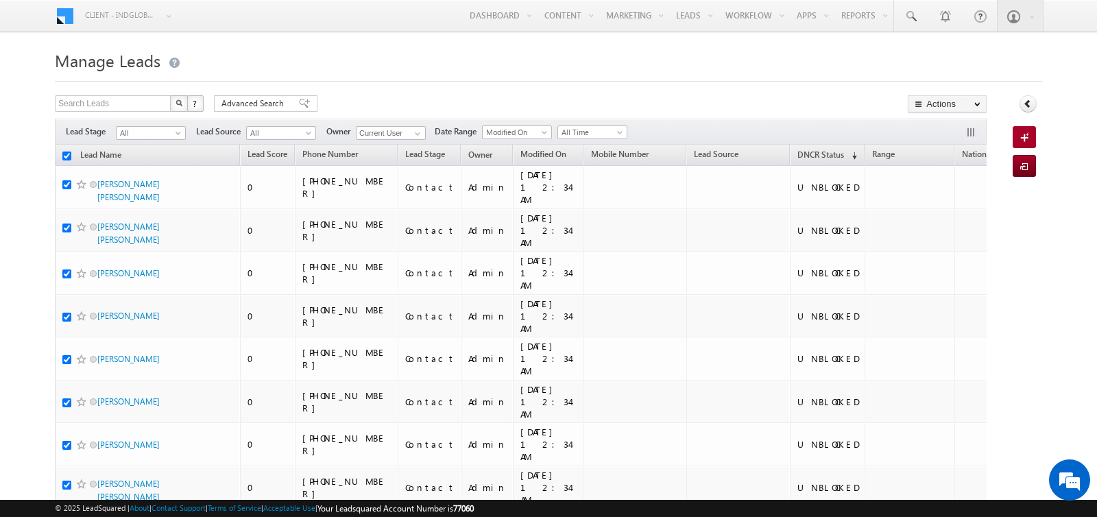
checkbox input "true"
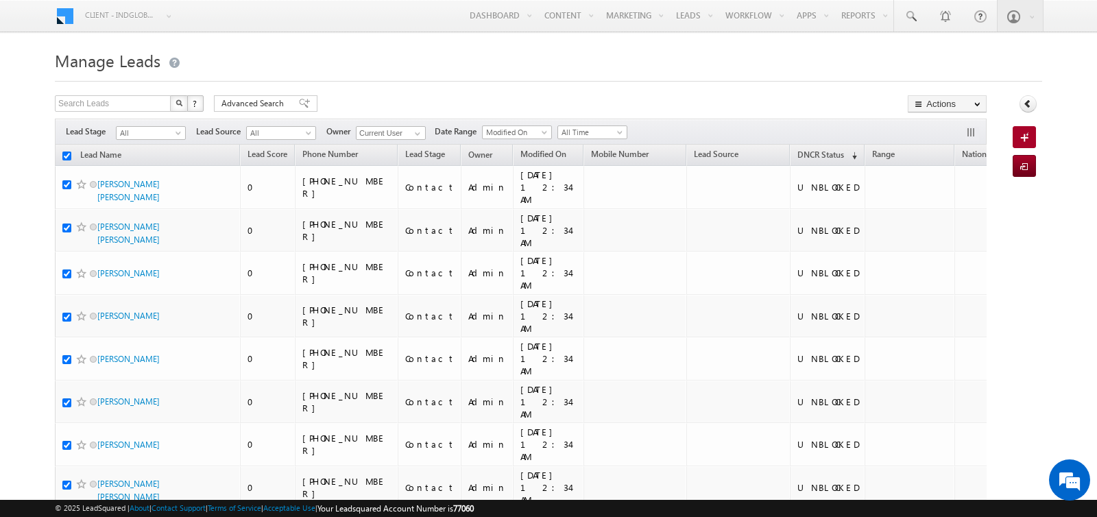
checkbox input "true"
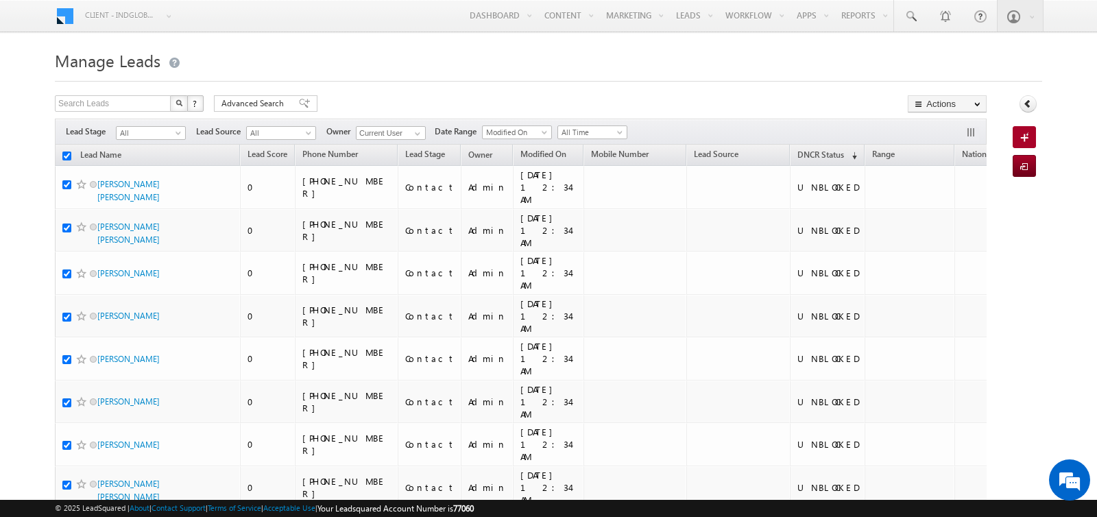
checkbox input "true"
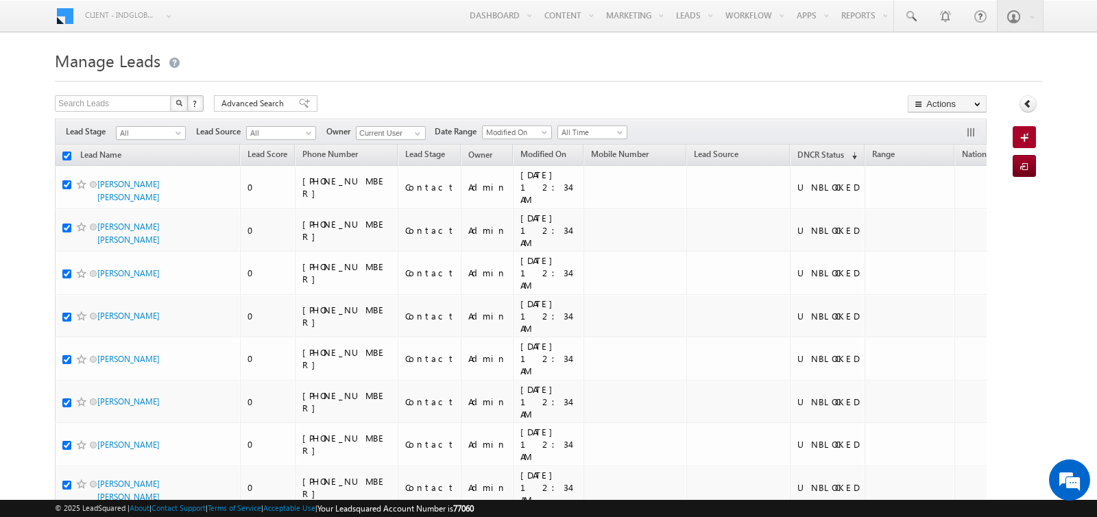
checkbox input "true"
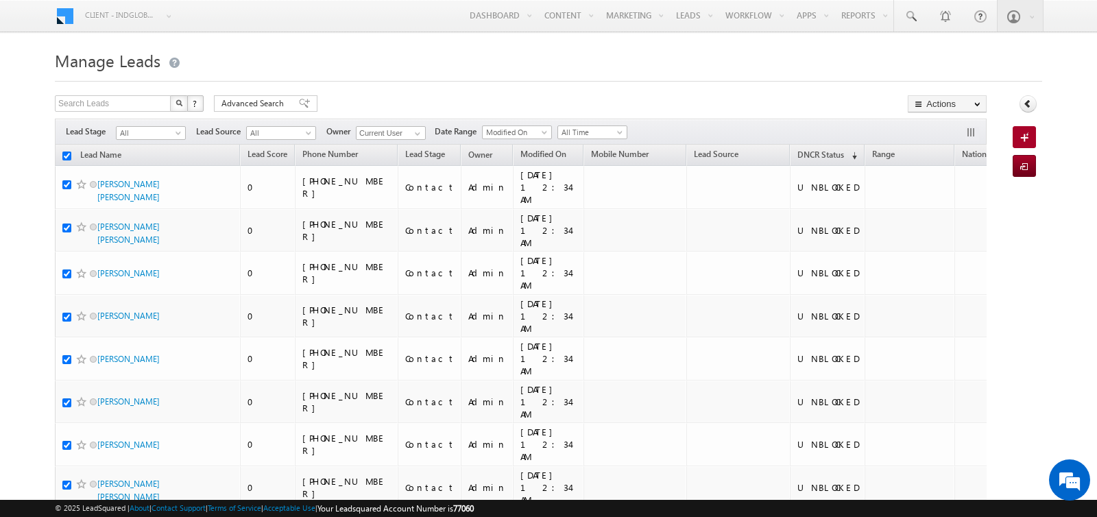
checkbox input "true"
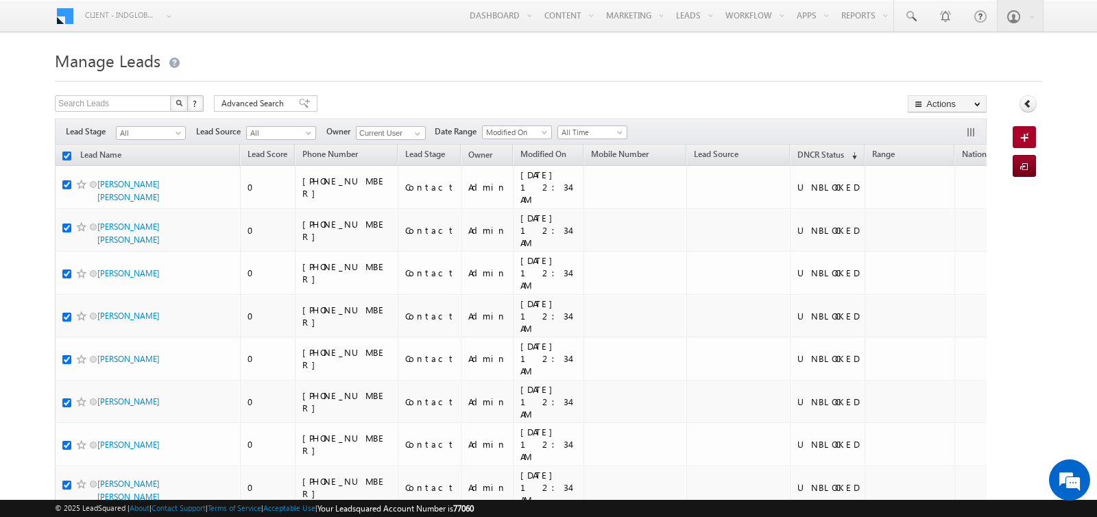
checkbox input "true"
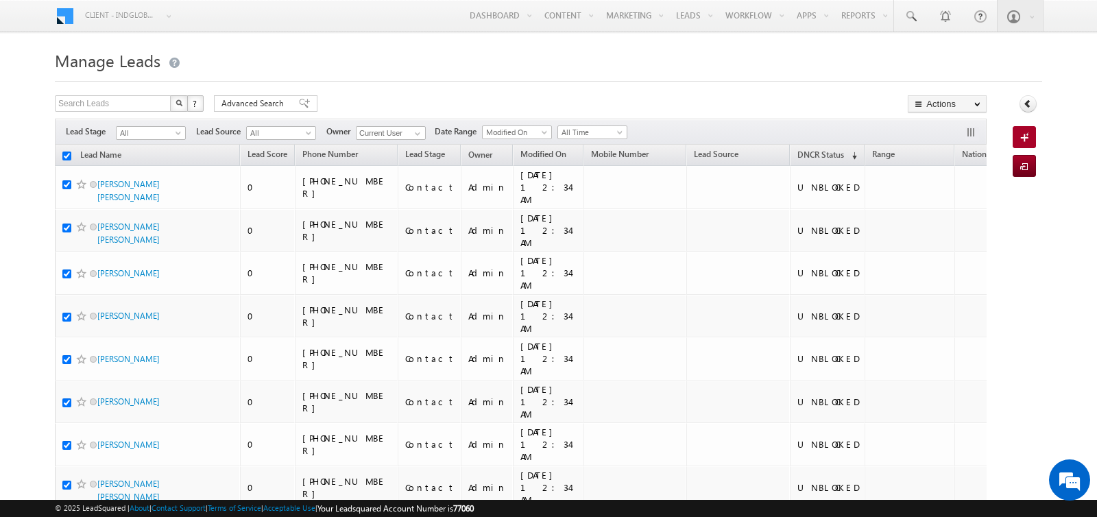
checkbox input "true"
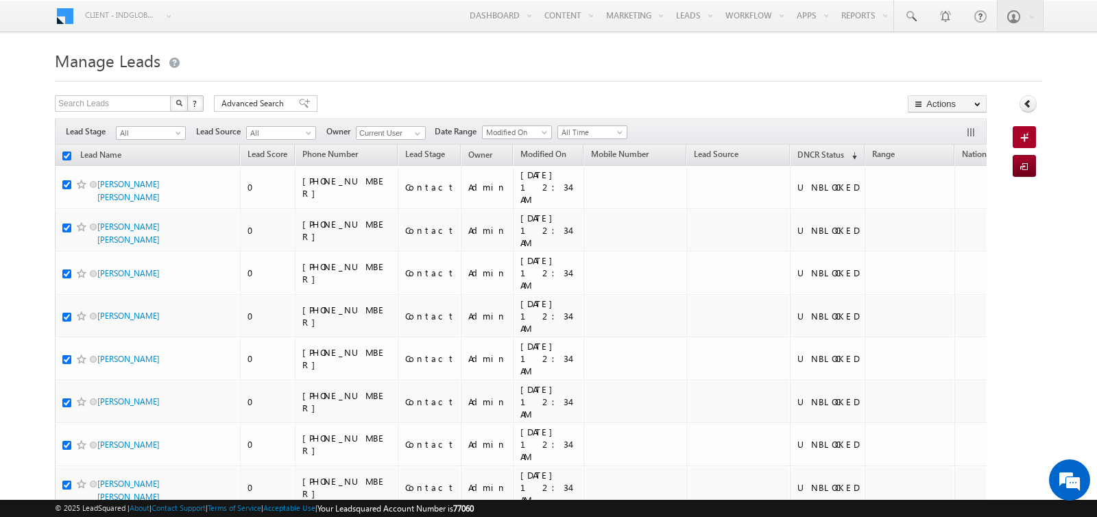
checkbox input "true"
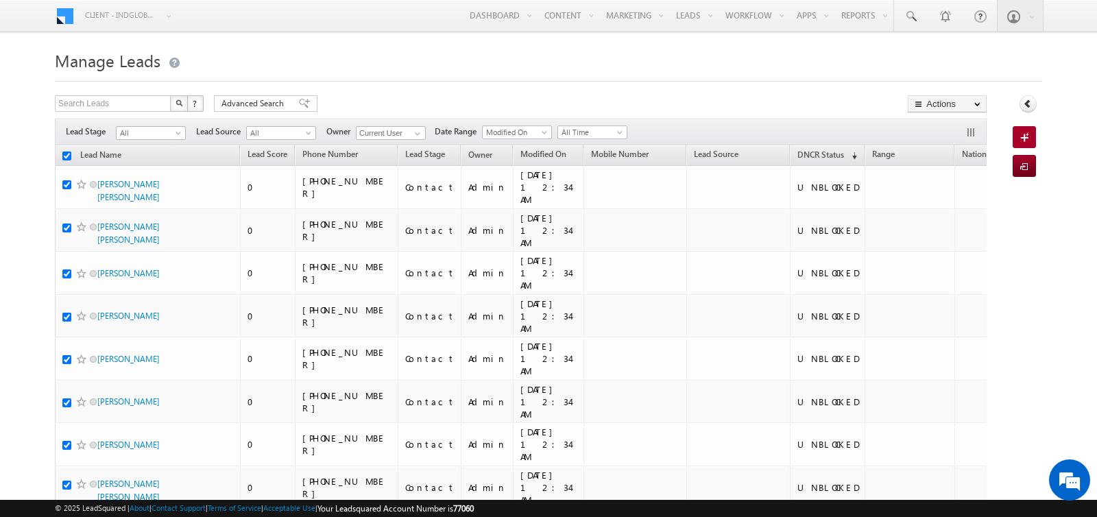
checkbox input "true"
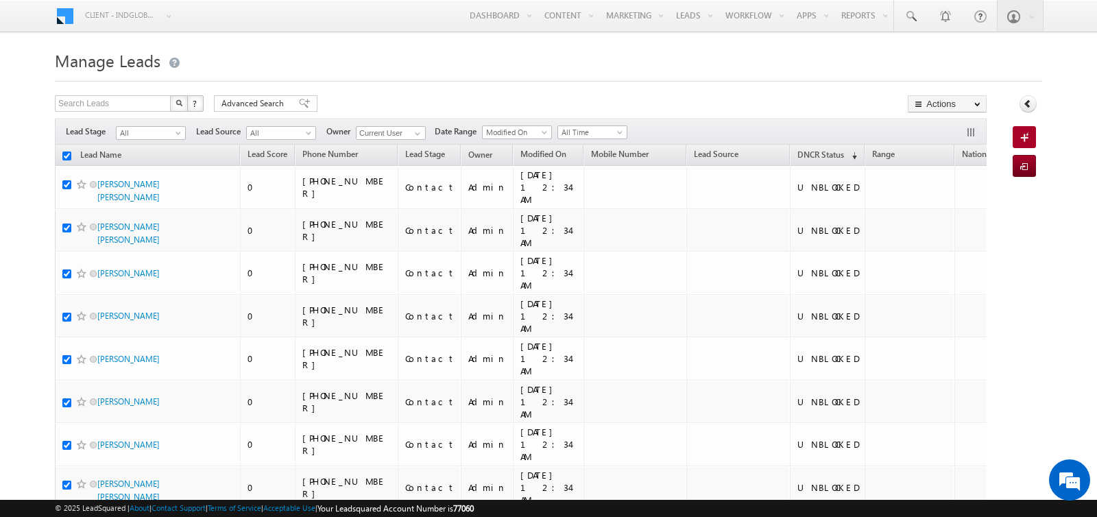
checkbox input "true"
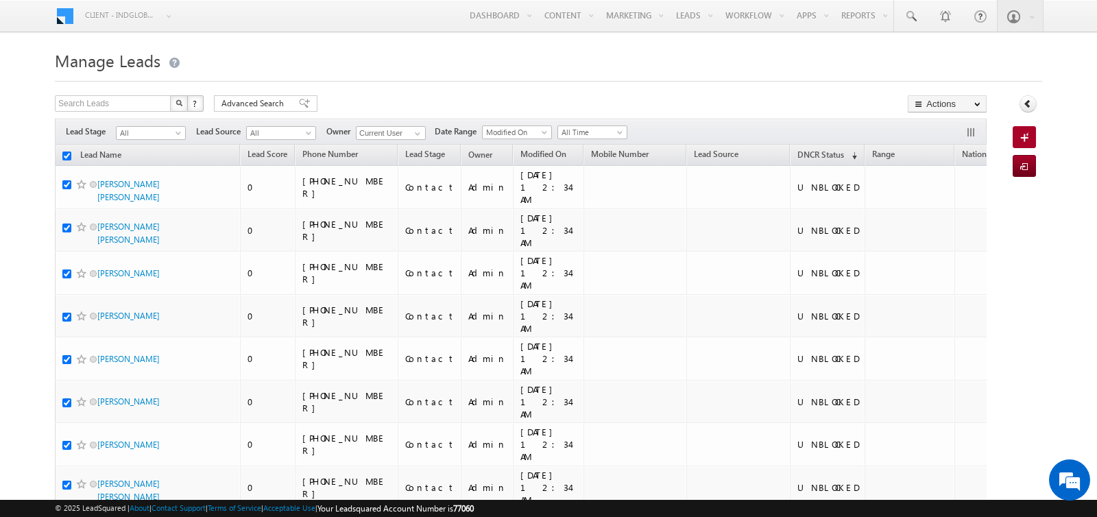
checkbox input "true"
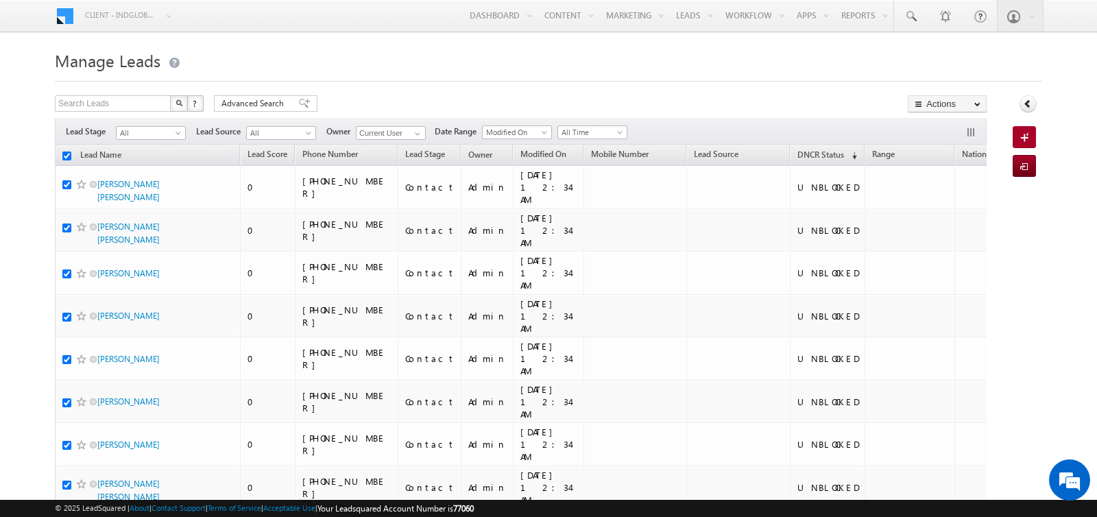
checkbox input "true"
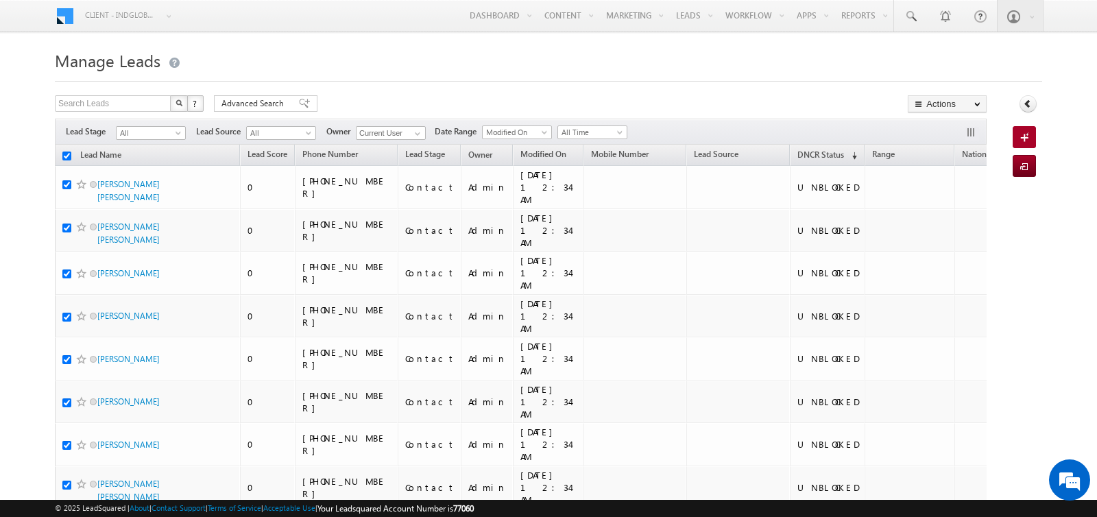
checkbox input "true"
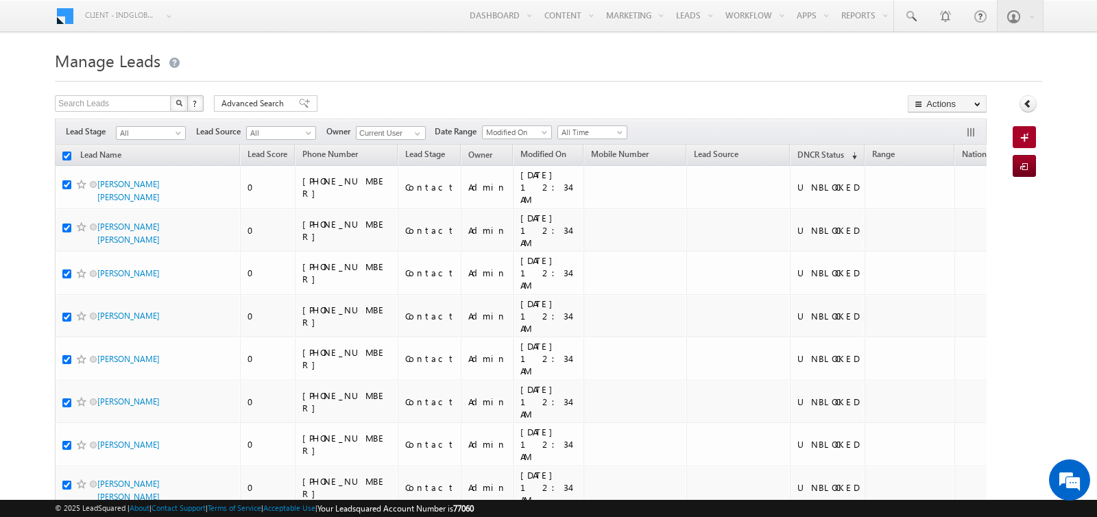
checkbox input "true"
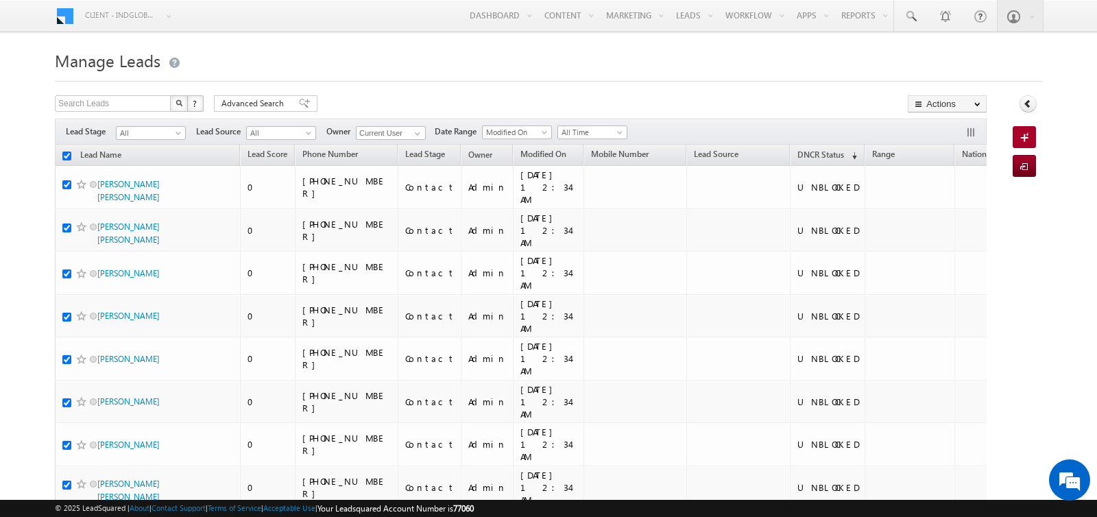
checkbox input "true"
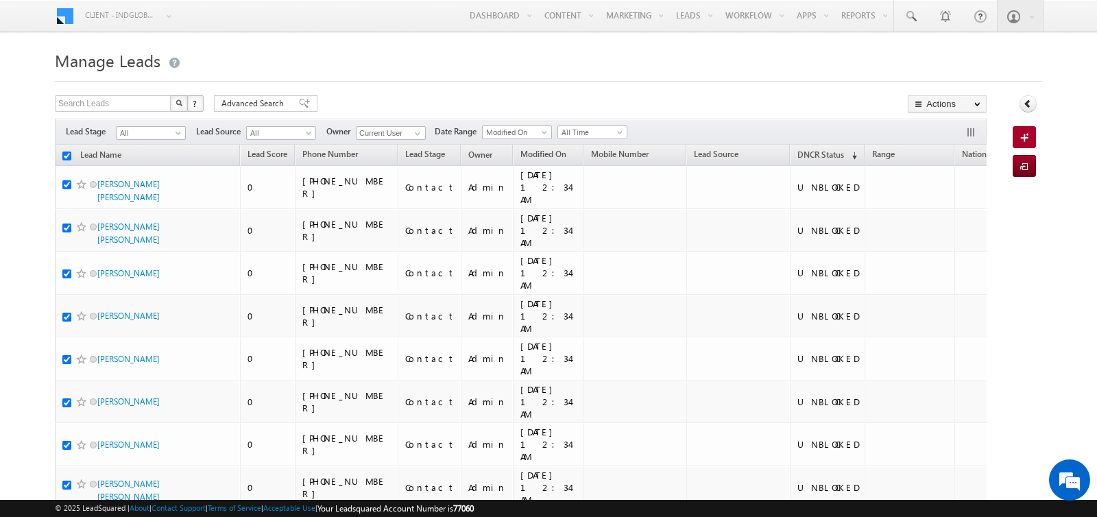
checkbox input "true"
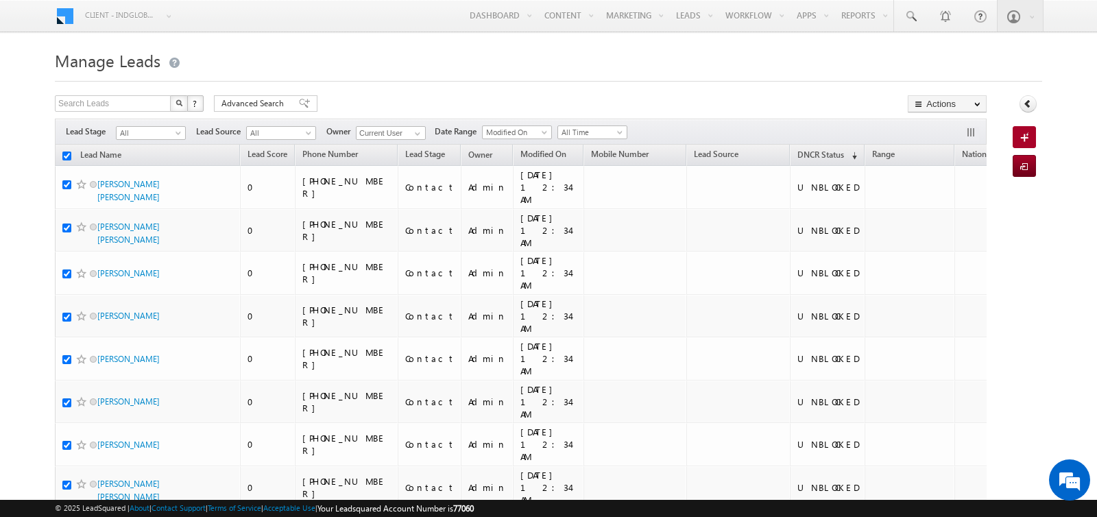
checkbox input "true"
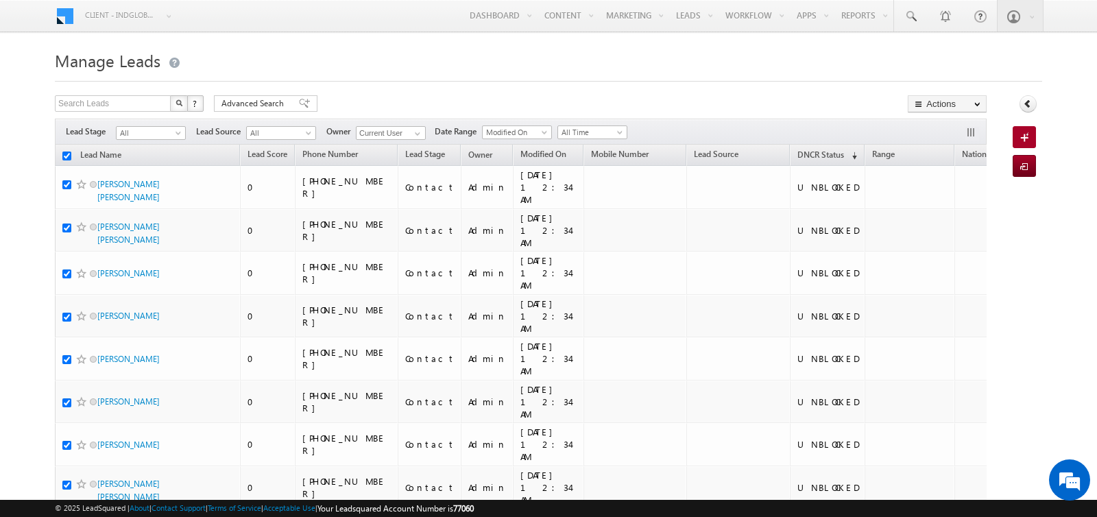
checkbox input "true"
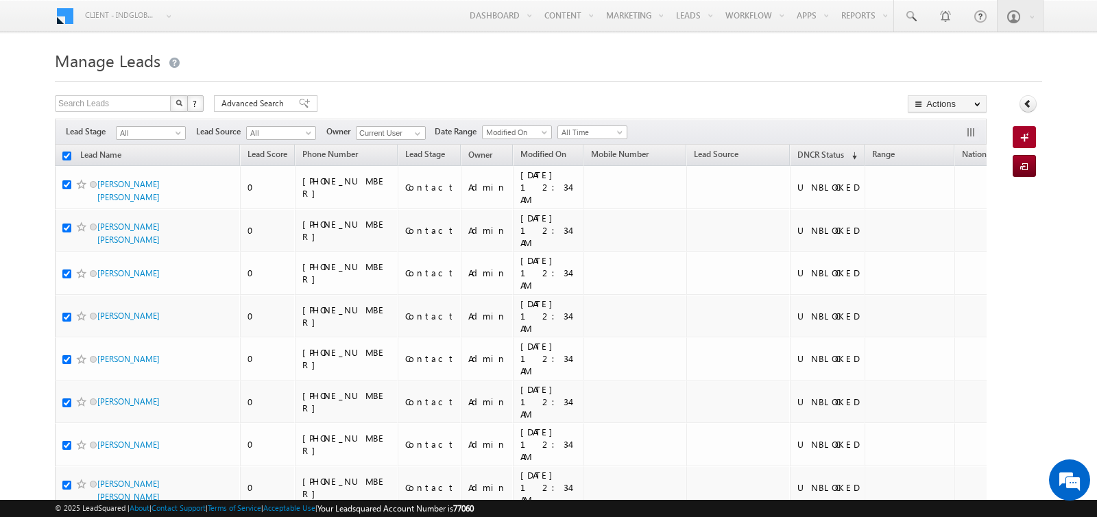
checkbox input "true"
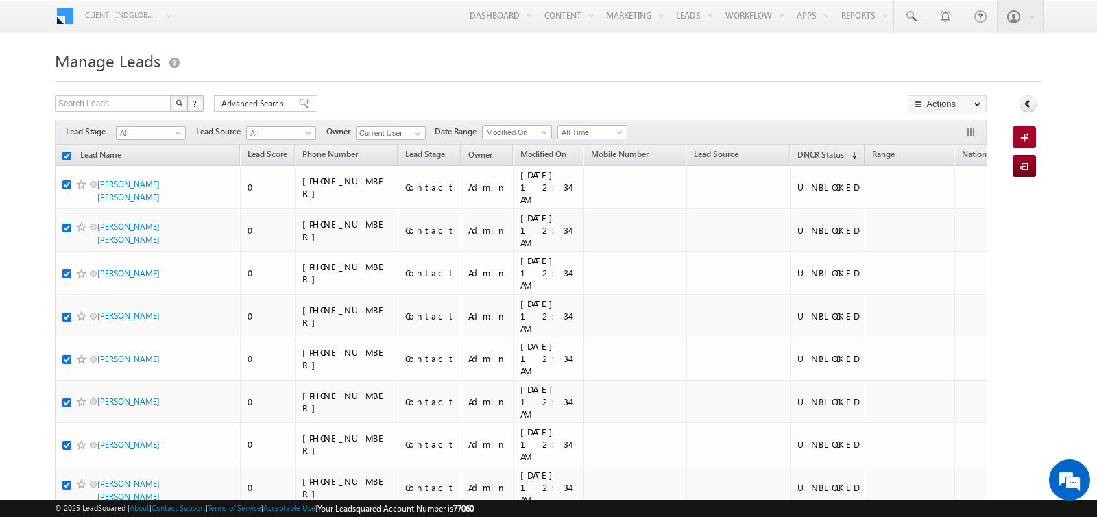
checkbox input "true"
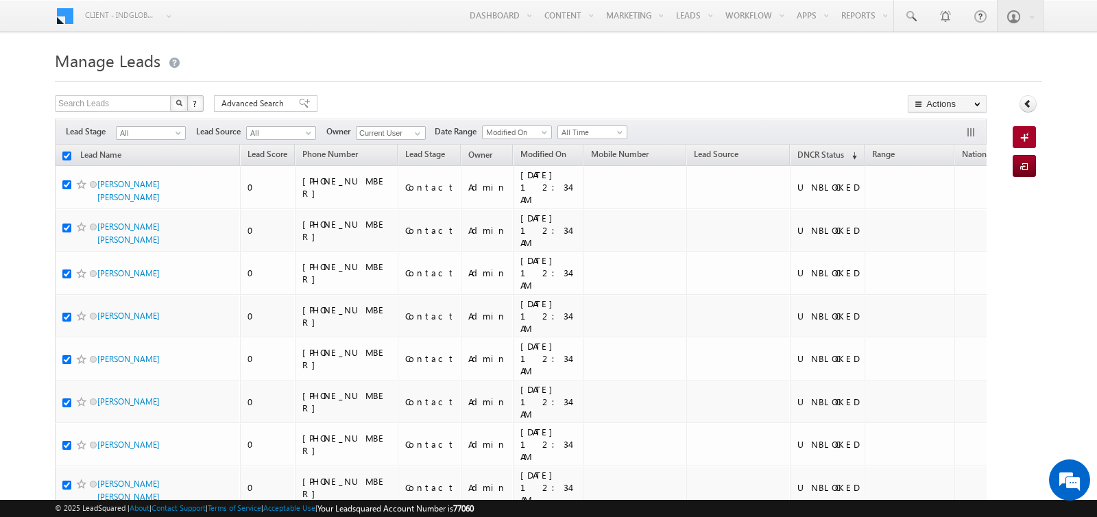
checkbox input "true"
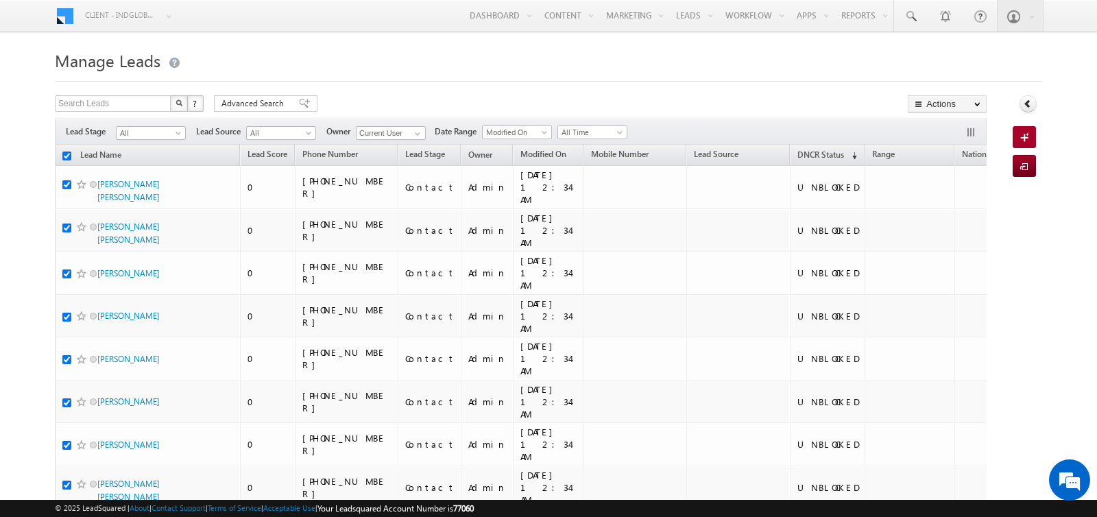
checkbox input "true"
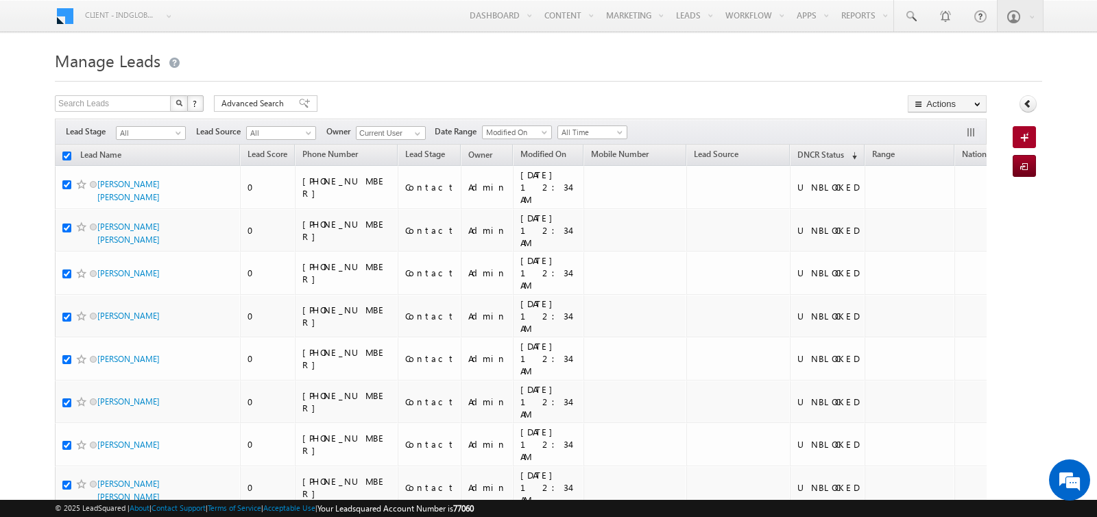
checkbox input "true"
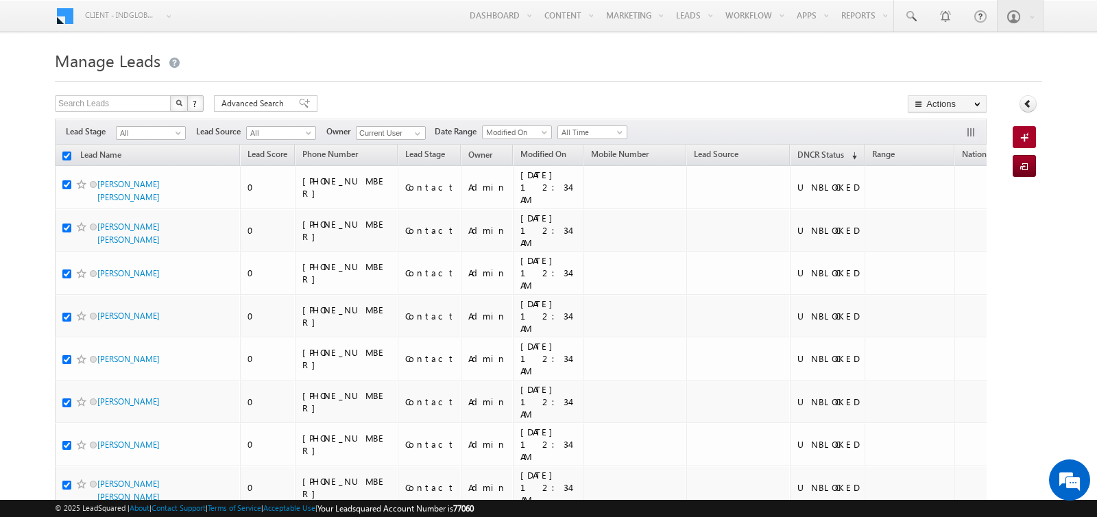
checkbox input "true"
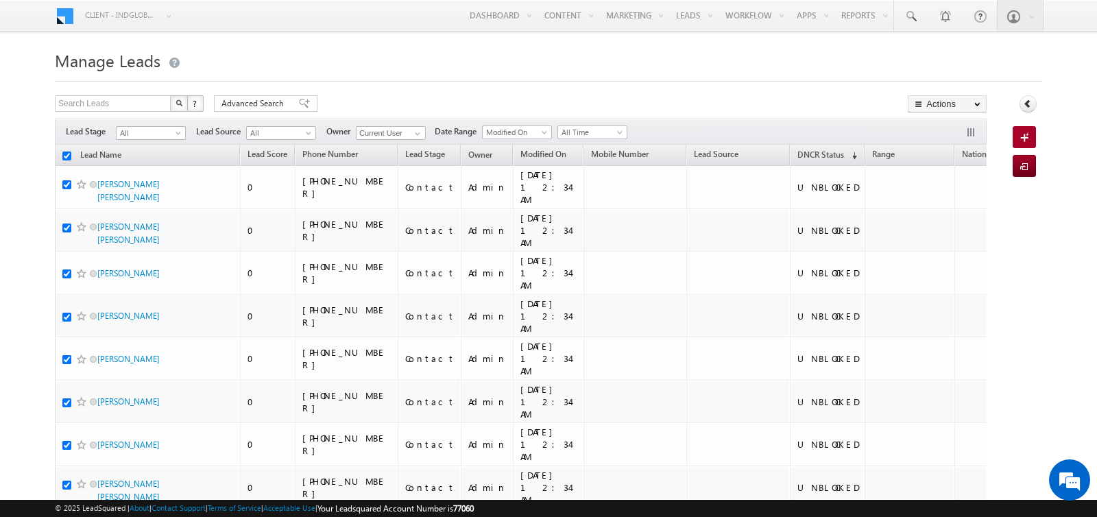
checkbox input "true"
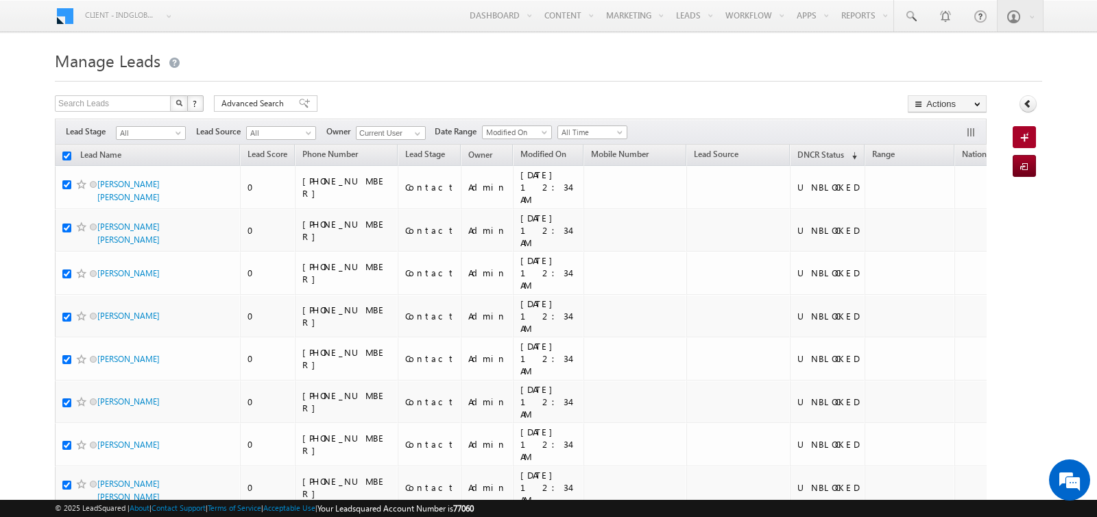
checkbox input "true"
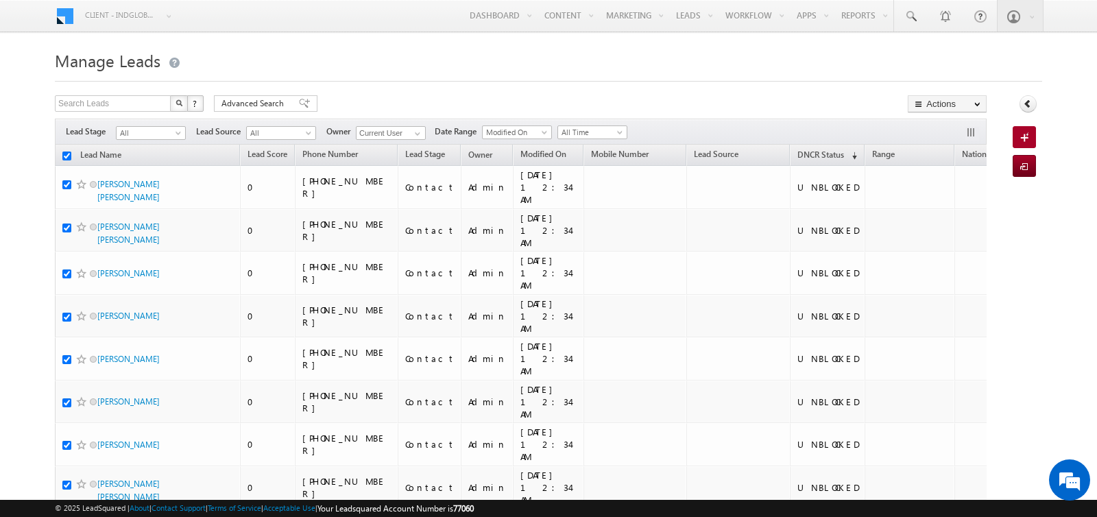
checkbox input "true"
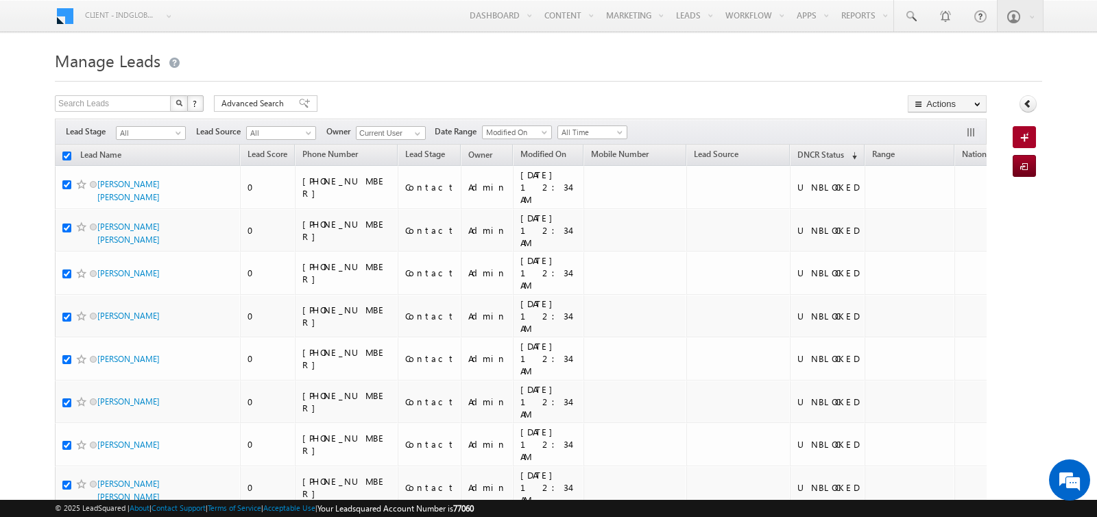
checkbox input "true"
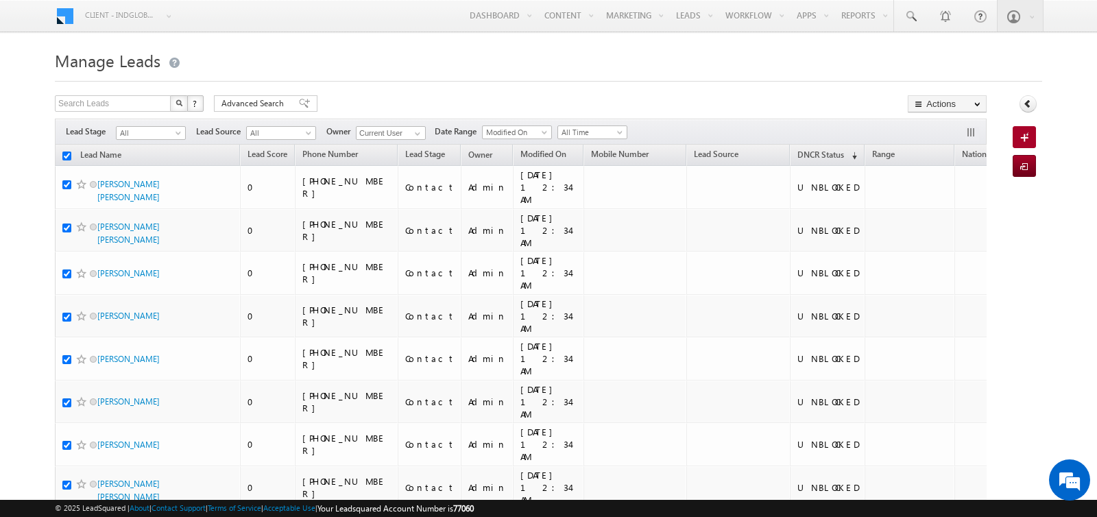
checkbox input "true"
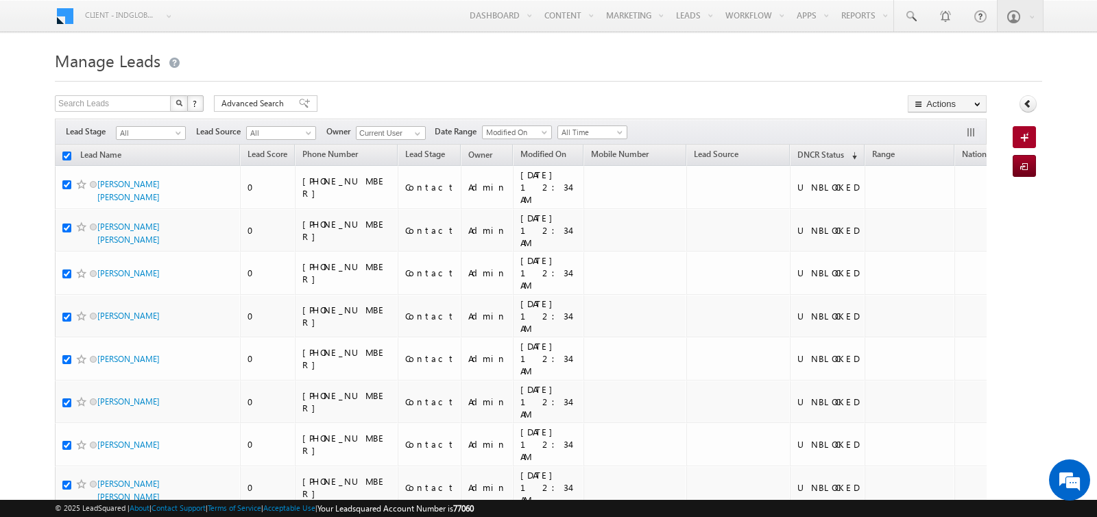
checkbox input "true"
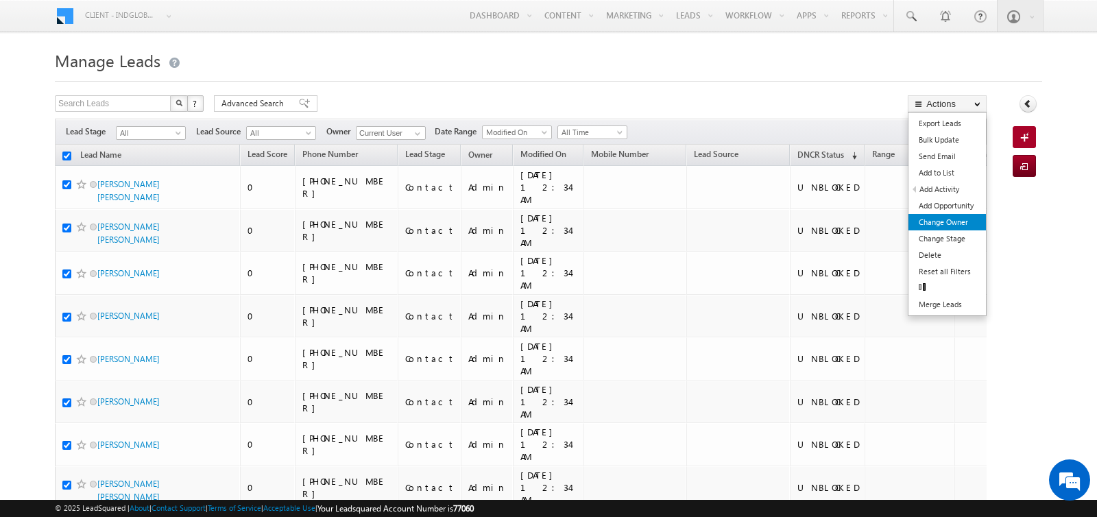
click at [956, 217] on link "Change Owner" at bounding box center [947, 222] width 77 height 16
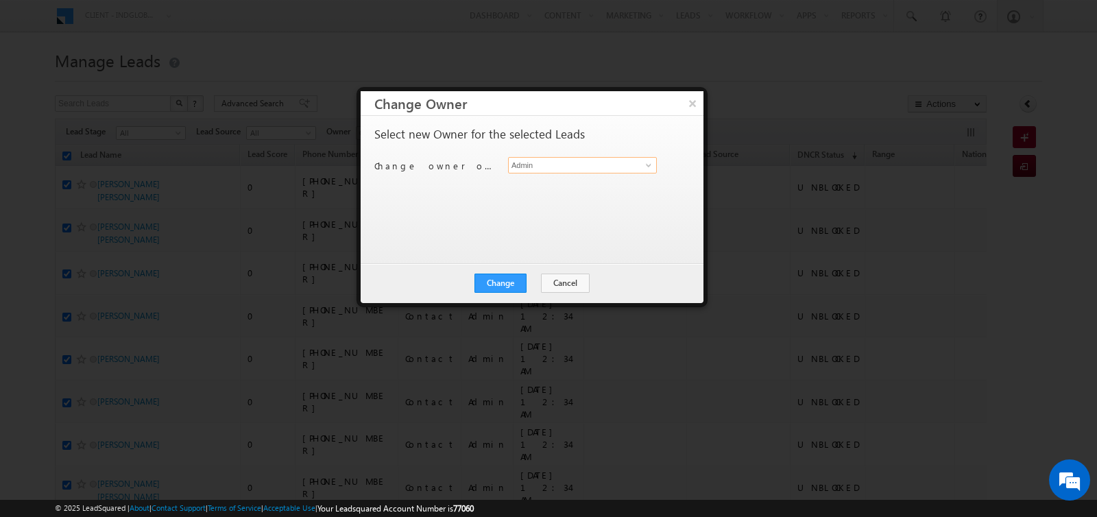
click at [594, 167] on input "Admin" at bounding box center [582, 165] width 149 height 16
click at [573, 193] on span "[PERSON_NAME][EMAIL_ADDRESS][DOMAIN_NAME]" at bounding box center [575, 192] width 123 height 10
click at [499, 272] on div "Change Cancel Close" at bounding box center [532, 283] width 343 height 40
click at [499, 282] on button "Change" at bounding box center [501, 283] width 52 height 19
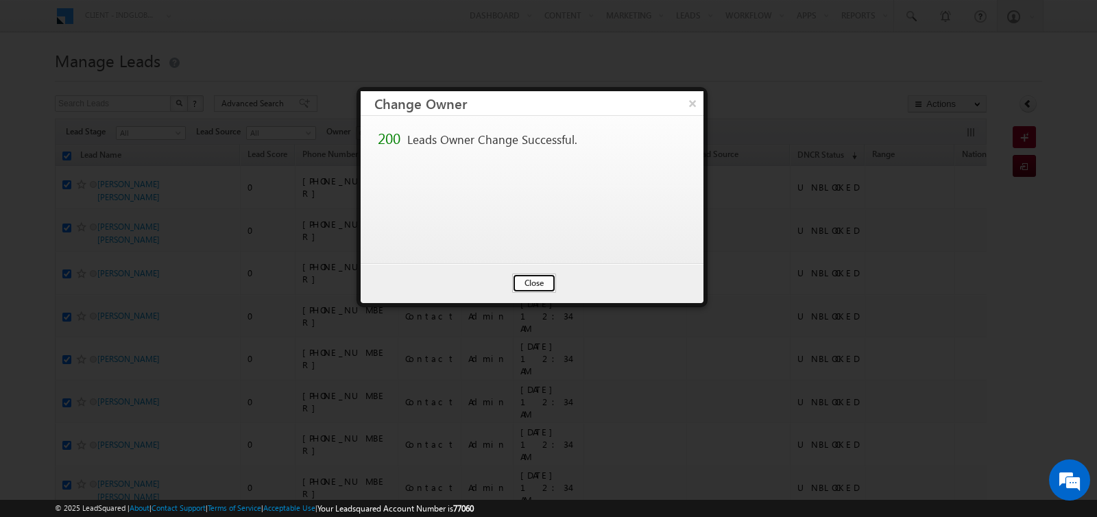
click at [531, 278] on button "Close" at bounding box center [534, 283] width 44 height 19
